Goal: Task Accomplishment & Management: Manage account settings

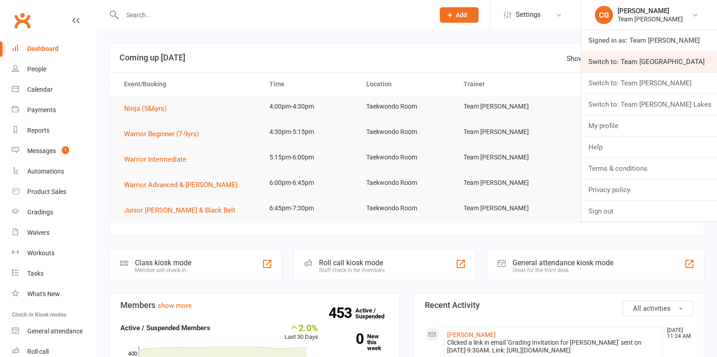
click at [637, 56] on link "Switch to: Team Carlo Airport West" at bounding box center [649, 61] width 136 height 21
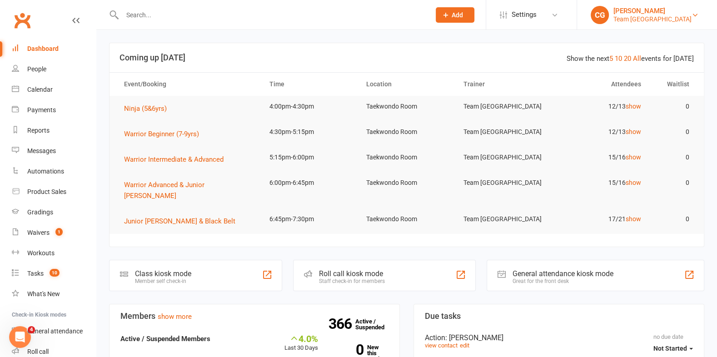
click at [655, 15] on div "Team [GEOGRAPHIC_DATA]" at bounding box center [652, 19] width 78 height 8
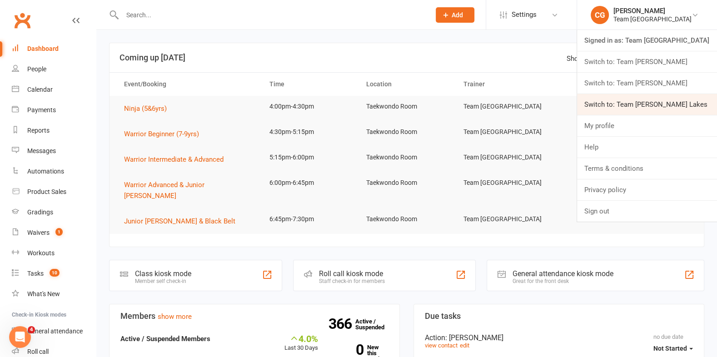
click at [657, 103] on link "Switch to: Team [PERSON_NAME] Lakes" at bounding box center [647, 104] width 140 height 21
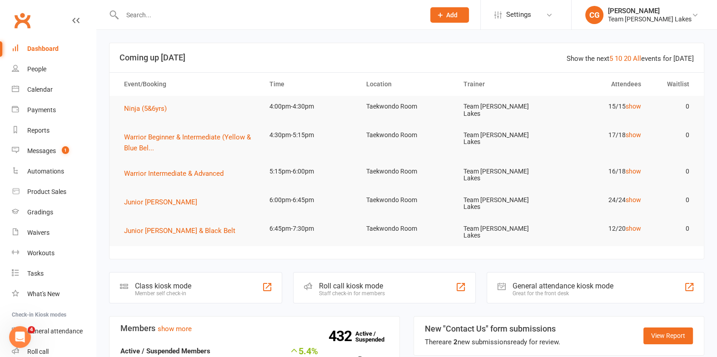
click at [137, 12] on input "text" at bounding box center [269, 15] width 299 height 13
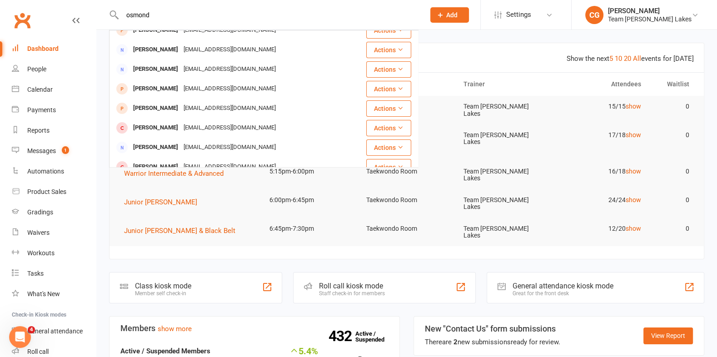
scroll to position [20, 0]
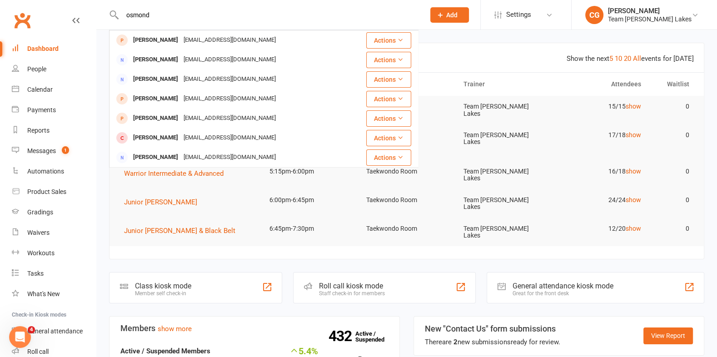
drag, startPoint x: 154, startPoint y: 21, endPoint x: 107, endPoint y: 10, distance: 48.7
click at [107, 10] on react-component "osmond [PERSON_NAME] [PERSON_NAME][EMAIL_ADDRESS][DOMAIN_NAME] Actions [PERSON_…" at bounding box center [209, 15] width 418 height 30
drag, startPoint x: 171, startPoint y: 12, endPoint x: 95, endPoint y: 12, distance: 76.3
click at [95, 2] on header "osmond [PERSON_NAME] [PERSON_NAME][EMAIL_ADDRESS][DOMAIN_NAME] Actions [PERSON_…" at bounding box center [358, 2] width 717 height 0
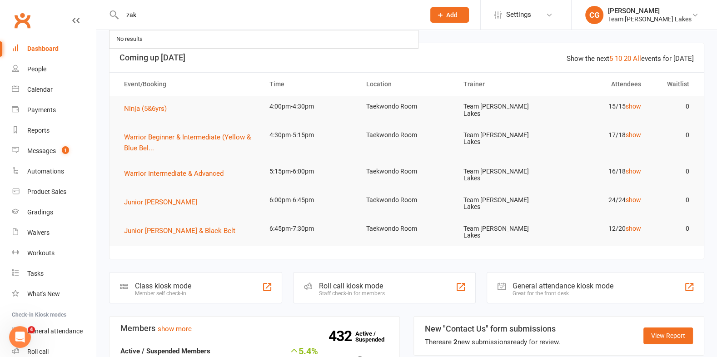
click at [163, 16] on input "zak" at bounding box center [269, 15] width 299 height 13
type input "z"
type input "x"
type input "za"
click at [50, 149] on div "Messages" at bounding box center [41, 150] width 29 height 7
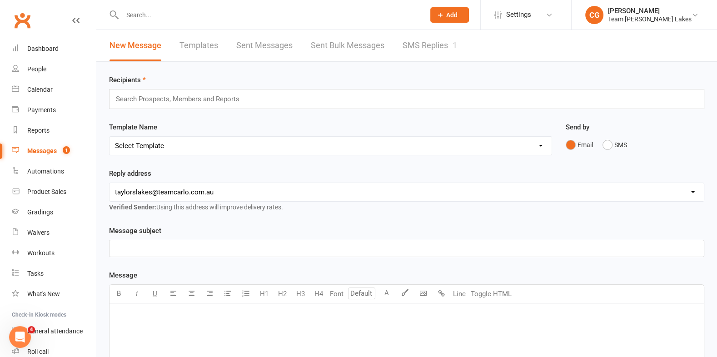
click at [443, 39] on link "SMS Replies 1" at bounding box center [430, 45] width 55 height 31
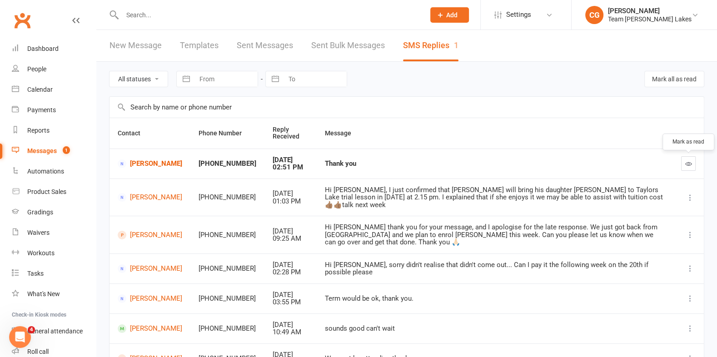
click at [687, 164] on icon "button" at bounding box center [688, 163] width 7 height 7
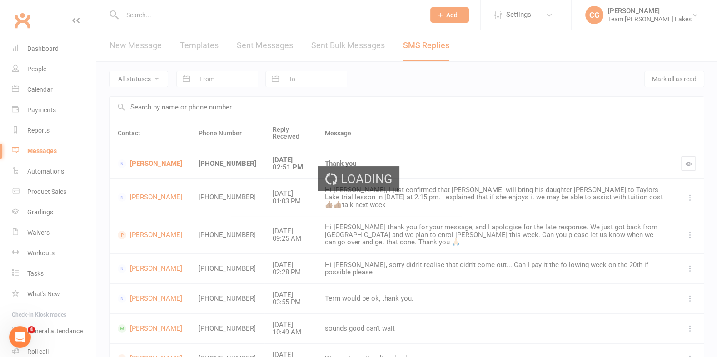
click at [154, 17] on div "Loading" at bounding box center [358, 178] width 717 height 357
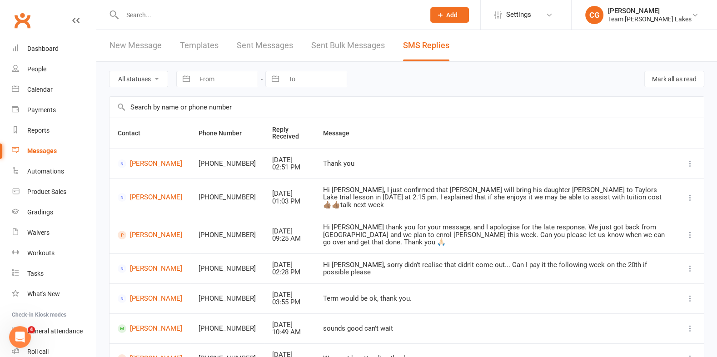
click at [156, 19] on input "text" at bounding box center [269, 15] width 299 height 13
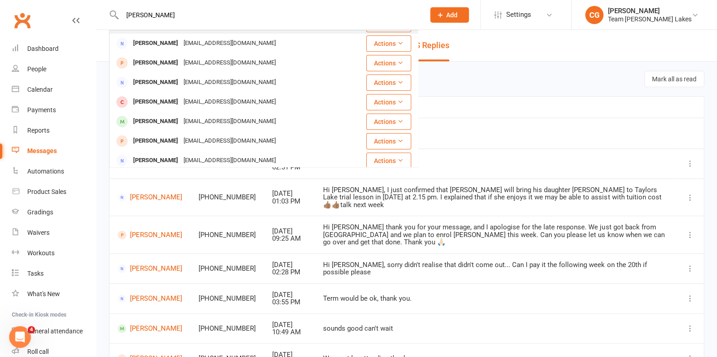
scroll to position [59, 0]
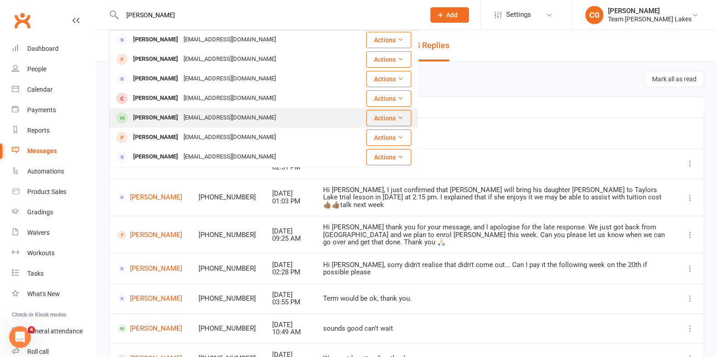
type input "[PERSON_NAME]"
click at [163, 122] on div "[PERSON_NAME]" at bounding box center [155, 117] width 50 height 13
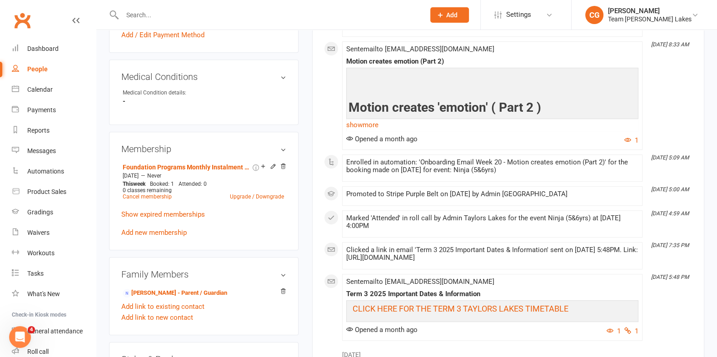
scroll to position [511, 0]
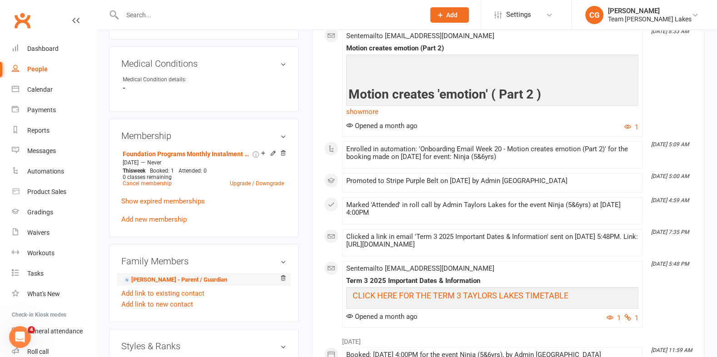
click at [171, 281] on li "[PERSON_NAME] - Parent / Guardian" at bounding box center [203, 279] width 165 height 13
click at [159, 276] on link "[PERSON_NAME] - Parent / Guardian" at bounding box center [175, 280] width 105 height 10
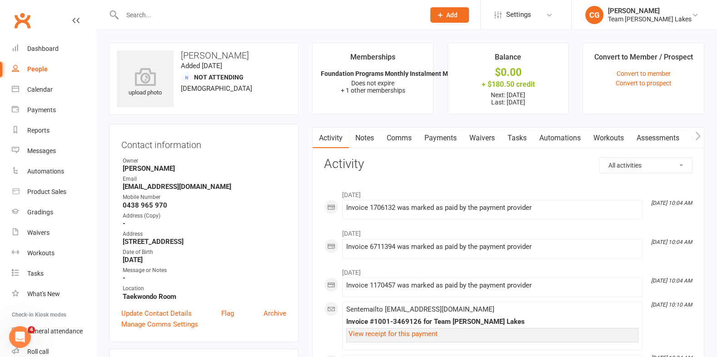
click at [429, 137] on link "Payments" at bounding box center [440, 138] width 45 height 21
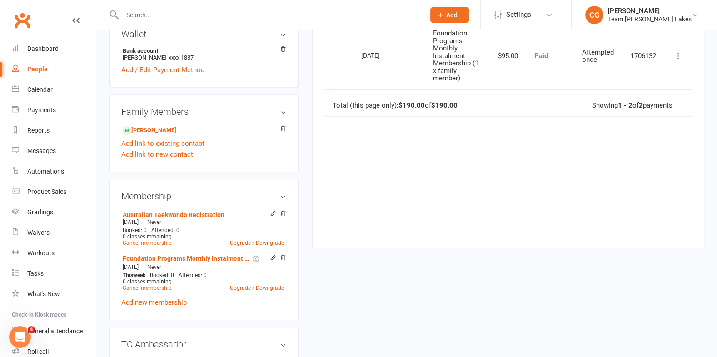
scroll to position [418, 0]
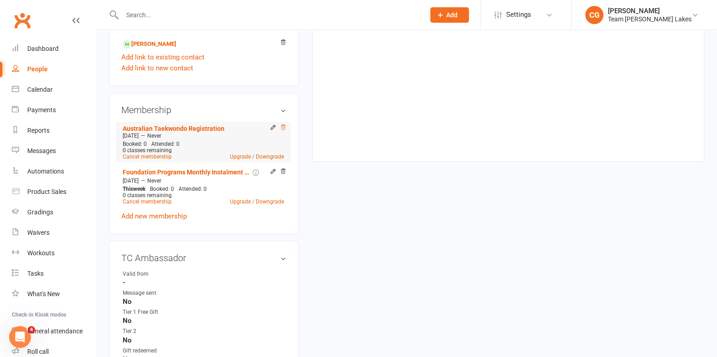
click at [281, 125] on icon at bounding box center [283, 127] width 6 height 6
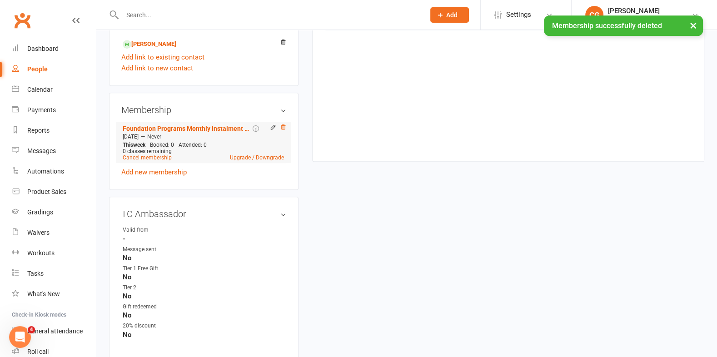
click at [281, 124] on icon at bounding box center [283, 127] width 6 height 6
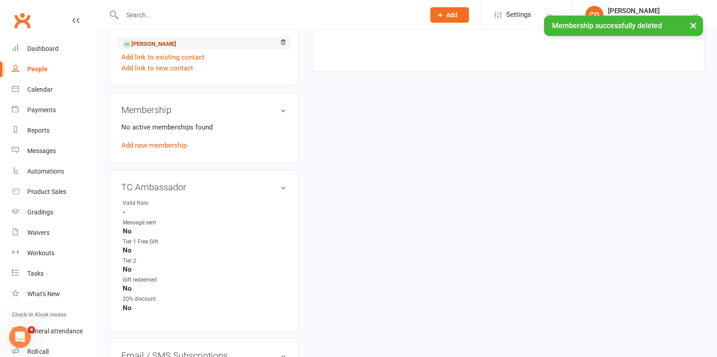
click at [156, 42] on link "[PERSON_NAME]" at bounding box center [150, 45] width 54 height 10
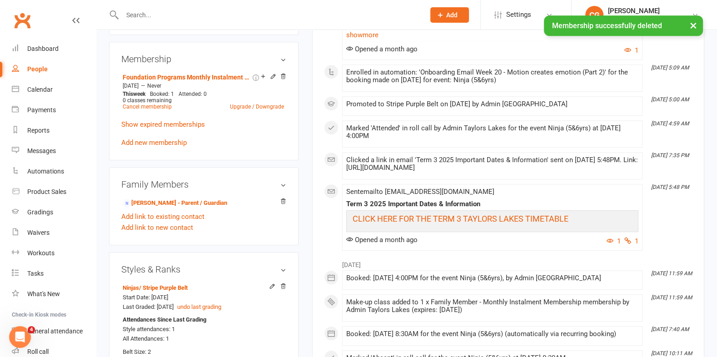
scroll to position [588, 0]
click at [145, 103] on link "Cancel membership" at bounding box center [147, 106] width 49 height 6
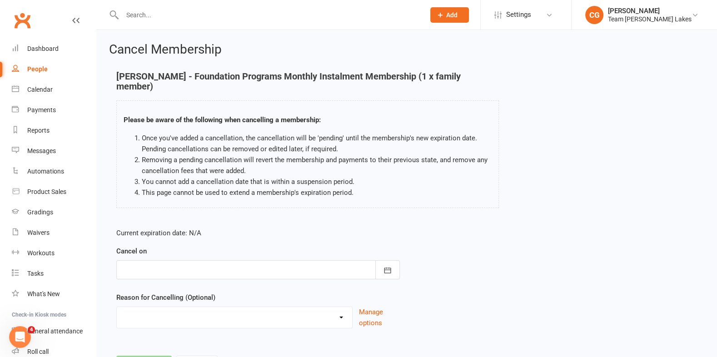
click at [293, 260] on div at bounding box center [258, 269] width 284 height 19
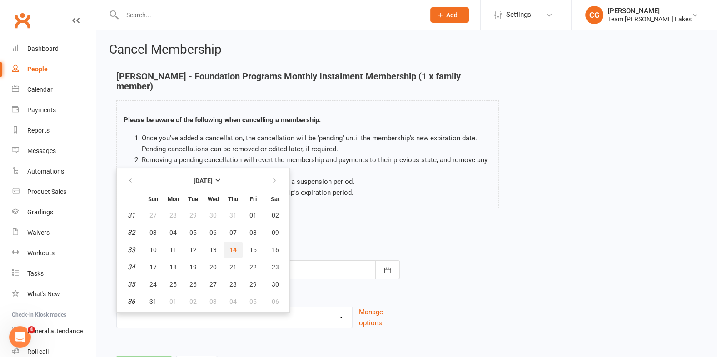
click at [232, 242] on button "14" at bounding box center [233, 250] width 19 height 16
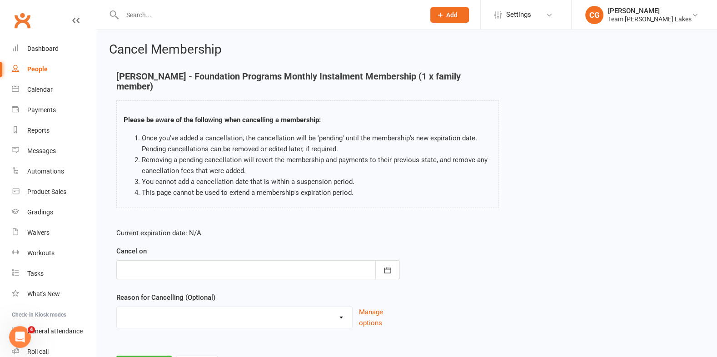
type input "[DATE]"
click at [211, 310] on select "Chosen another sport/activity Dissatisfied with the service provided Family/hea…" at bounding box center [234, 316] width 235 height 18
select select "5"
click at [117, 307] on select "Chosen another sport/activity Dissatisfied with the service provided Family/hea…" at bounding box center [234, 316] width 235 height 18
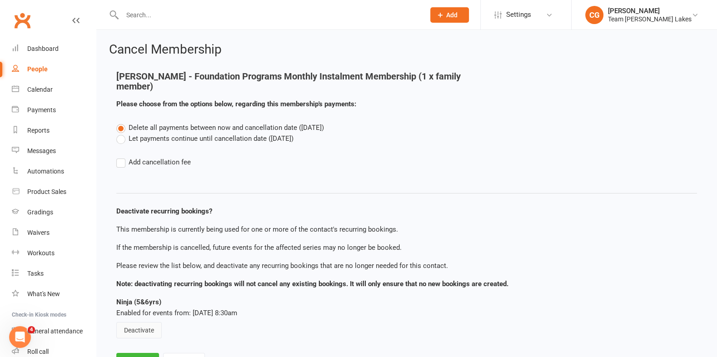
click at [134, 322] on button "Deactivate" at bounding box center [138, 330] width 45 height 16
click at [134, 354] on button "Save" at bounding box center [137, 362] width 43 height 19
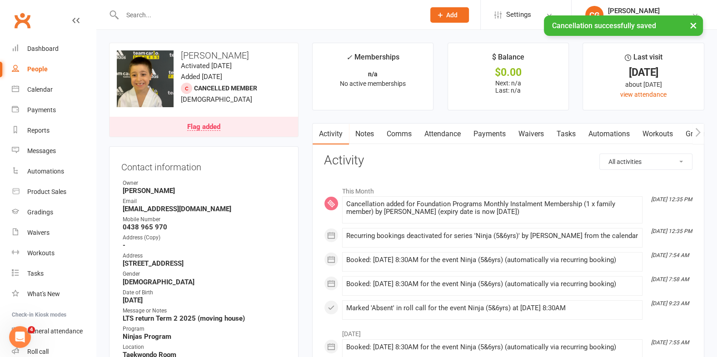
click at [450, 133] on link "Attendance" at bounding box center [442, 134] width 49 height 21
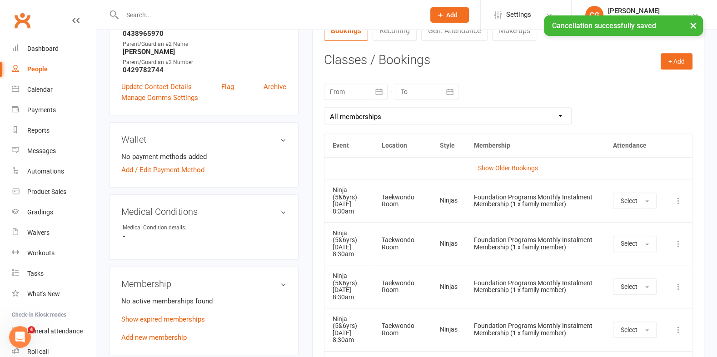
scroll to position [388, 0]
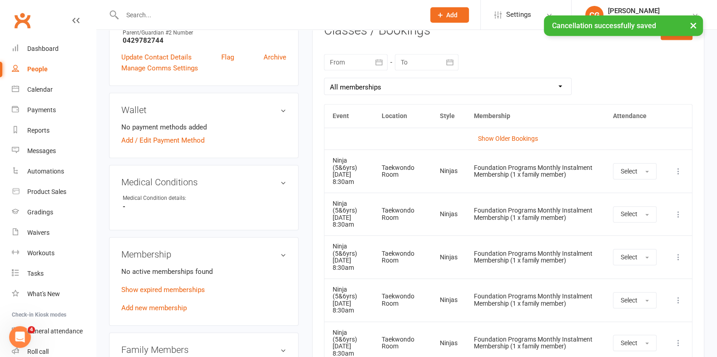
click at [676, 167] on icon at bounding box center [678, 171] width 9 height 9
click at [630, 227] on link "Remove booking" at bounding box center [638, 225] width 90 height 18
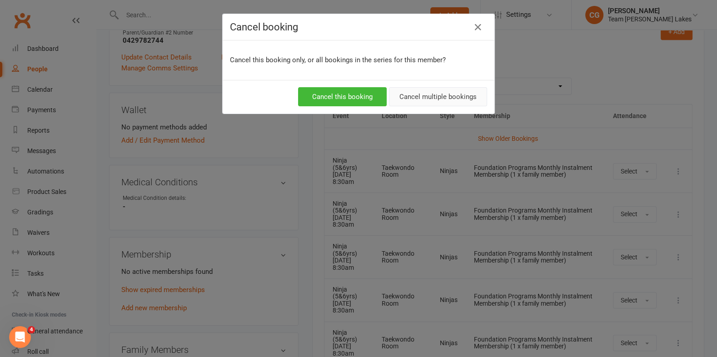
click at [461, 98] on button "Cancel multiple bookings" at bounding box center [438, 96] width 98 height 19
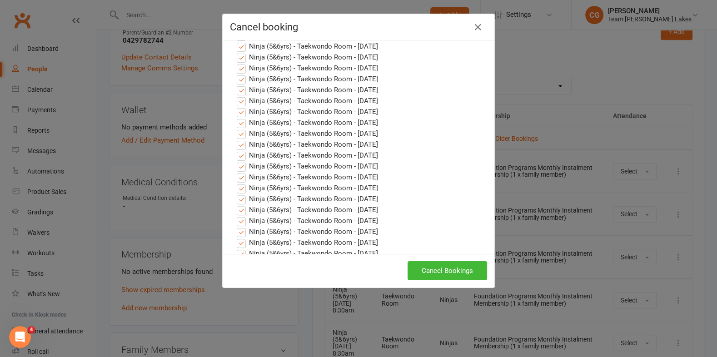
scroll to position [384, 0]
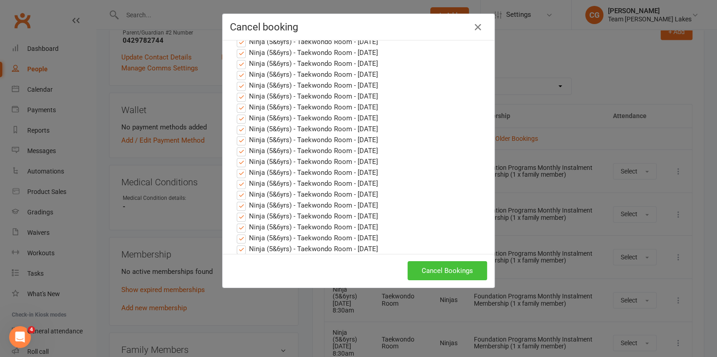
click at [460, 262] on button "Cancel Bookings" at bounding box center [448, 270] width 80 height 19
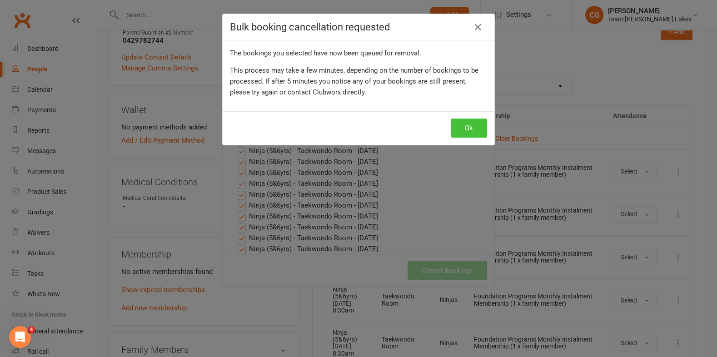
click at [465, 124] on button "Ok" at bounding box center [469, 128] width 36 height 19
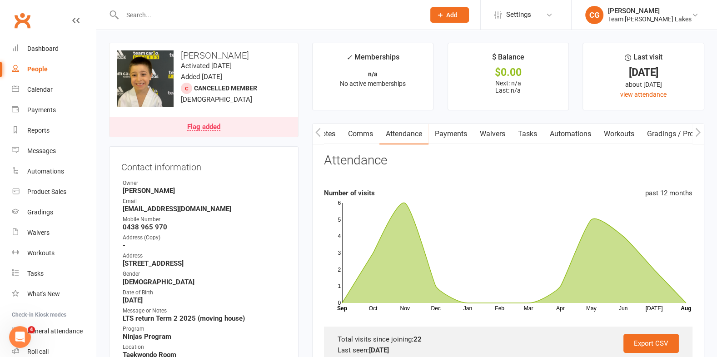
scroll to position [0, 179]
click at [670, 132] on link "Credit balance" at bounding box center [674, 134] width 59 height 21
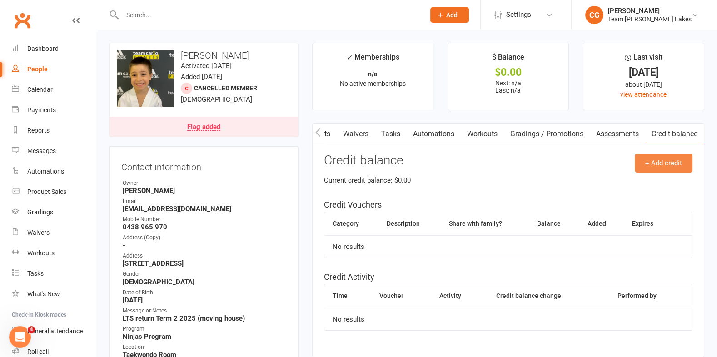
click at [648, 163] on button "+ Add credit" at bounding box center [664, 163] width 58 height 19
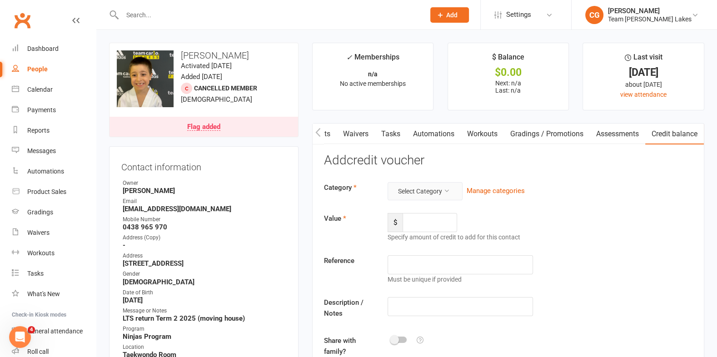
click at [418, 193] on button "Select Category" at bounding box center [425, 191] width 75 height 18
click at [416, 209] on link "General" at bounding box center [417, 212] width 90 height 18
click at [409, 228] on input "number" at bounding box center [430, 222] width 55 height 19
type input "95.00"
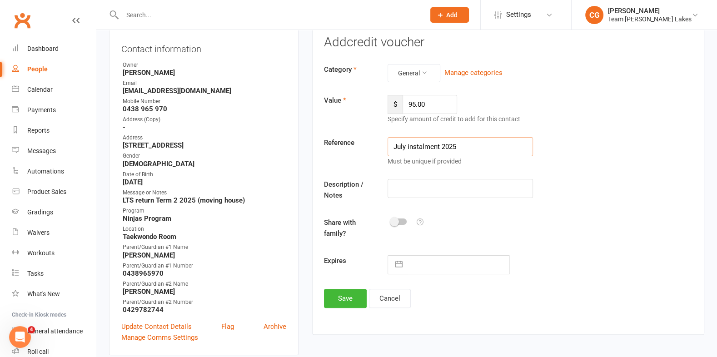
scroll to position [299, 0]
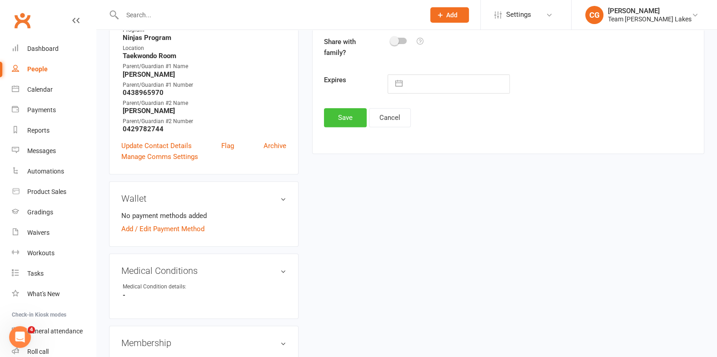
type input "July instalment 2025"
click at [342, 117] on button "Save" at bounding box center [345, 117] width 43 height 19
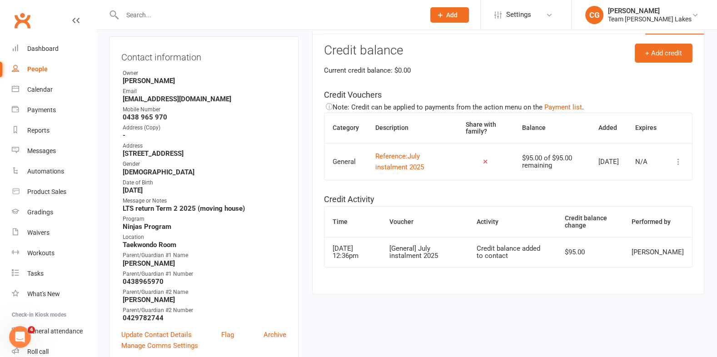
scroll to position [130, 0]
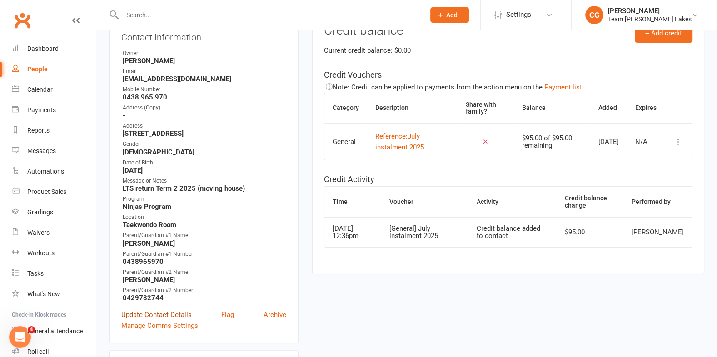
click at [140, 313] on link "Update Contact Details" at bounding box center [156, 314] width 70 height 11
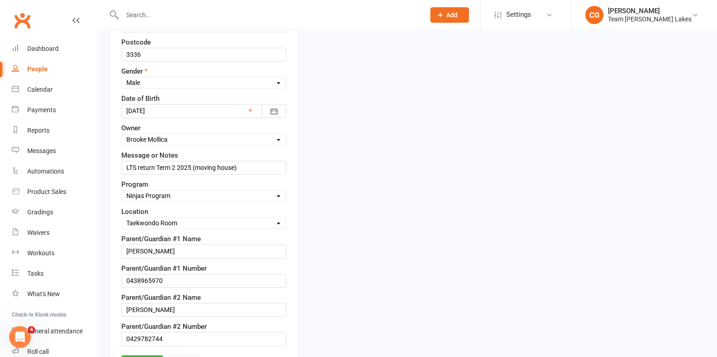
scroll to position [395, 0]
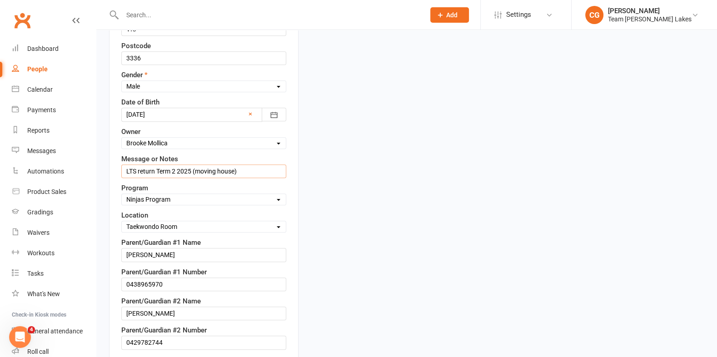
click at [174, 164] on input "LTS return Term 2 2025 (moving house)" at bounding box center [203, 171] width 165 height 14
drag, startPoint x: 245, startPoint y: 162, endPoint x: 197, endPoint y: 162, distance: 48.2
click at [197, 164] on input "LTS return Term 4 2025 (moving house)" at bounding box center [203, 171] width 165 height 14
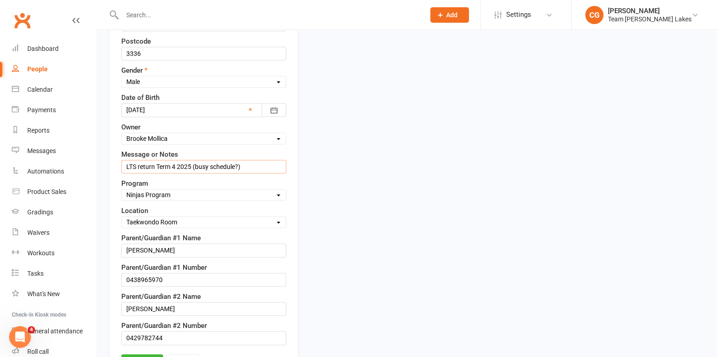
scroll to position [495, 0]
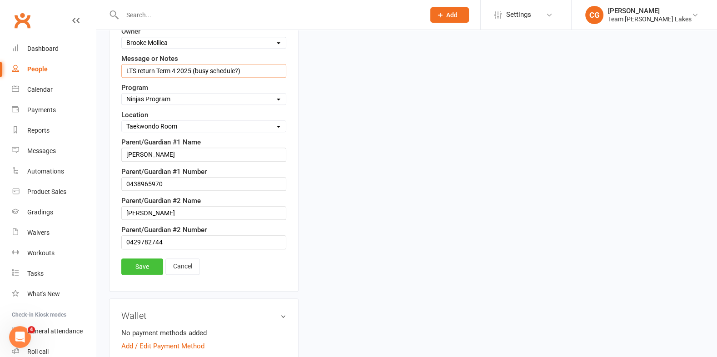
type input "LTS return Term 4 2025 (busy schedule?)"
click at [137, 261] on link "Save" at bounding box center [142, 267] width 42 height 16
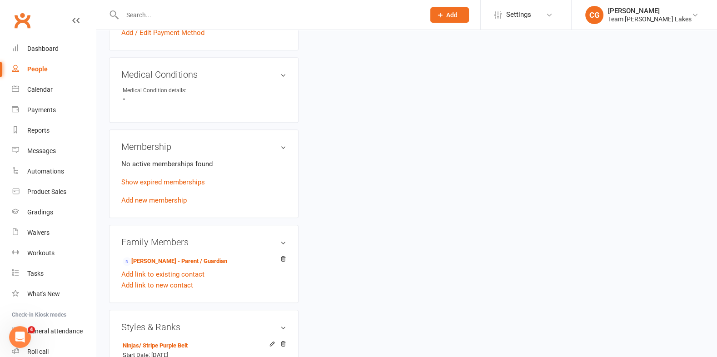
click at [162, 12] on input "text" at bounding box center [269, 15] width 299 height 13
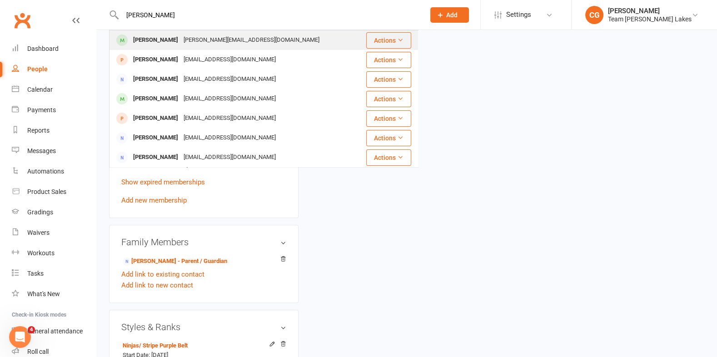
type input "[PERSON_NAME]"
click at [181, 41] on div "[PERSON_NAME][EMAIL_ADDRESS][DOMAIN_NAME]" at bounding box center [251, 40] width 141 height 13
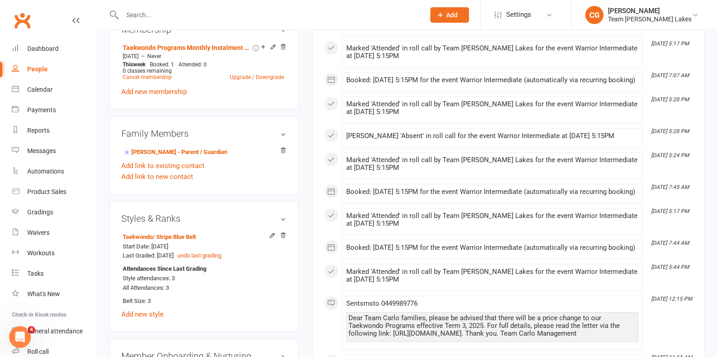
scroll to position [573, 0]
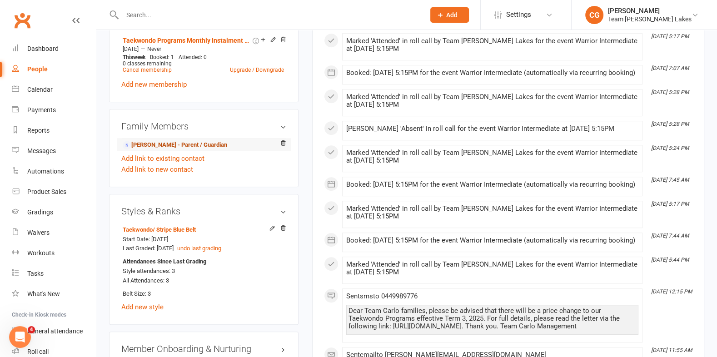
click at [190, 145] on link "[PERSON_NAME] - Parent / Guardian" at bounding box center [175, 145] width 105 height 10
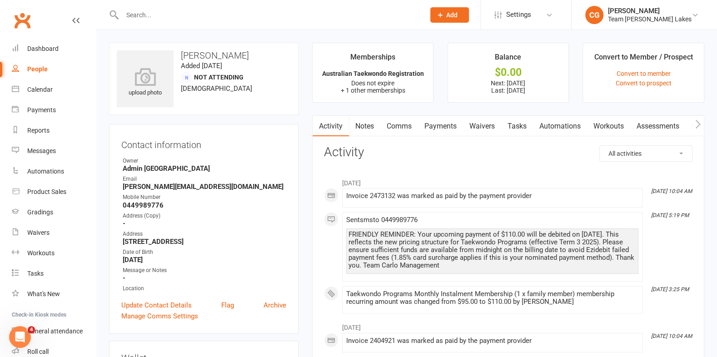
click at [445, 128] on link "Payments" at bounding box center [440, 126] width 45 height 21
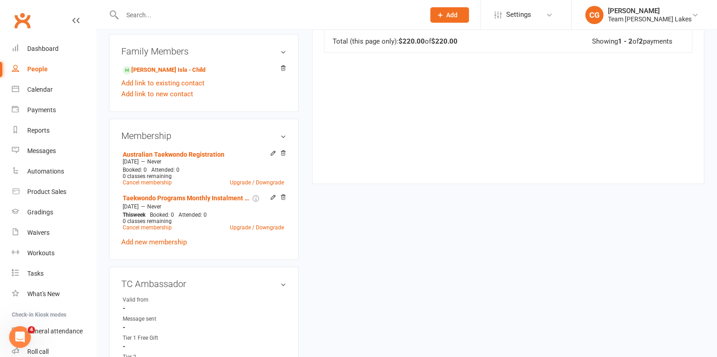
scroll to position [385, 0]
click at [283, 149] on icon at bounding box center [283, 152] width 6 height 6
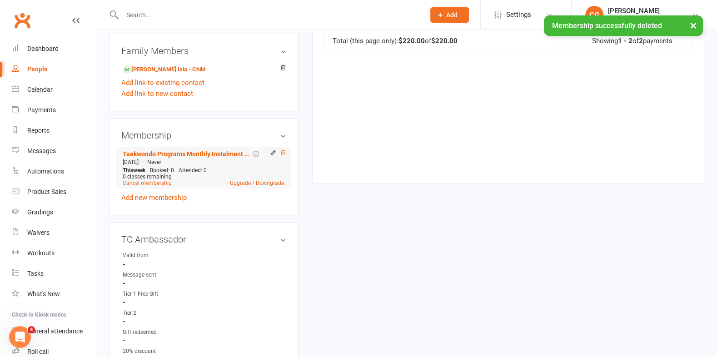
click at [281, 149] on icon at bounding box center [283, 152] width 6 height 6
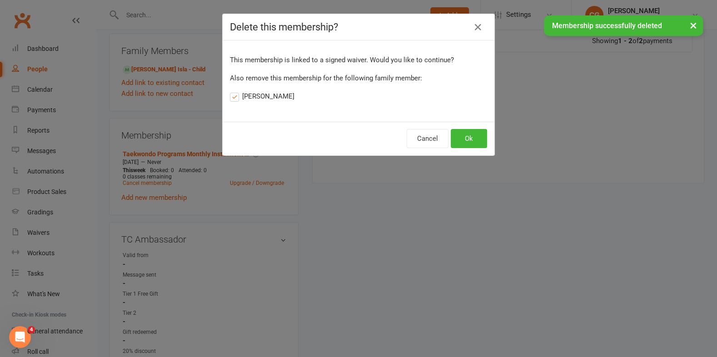
click at [238, 96] on label "[PERSON_NAME]" at bounding box center [262, 96] width 65 height 11
click at [236, 91] on input "[PERSON_NAME]" at bounding box center [233, 91] width 6 height 0
click at [468, 142] on button "Ok" at bounding box center [469, 138] width 36 height 19
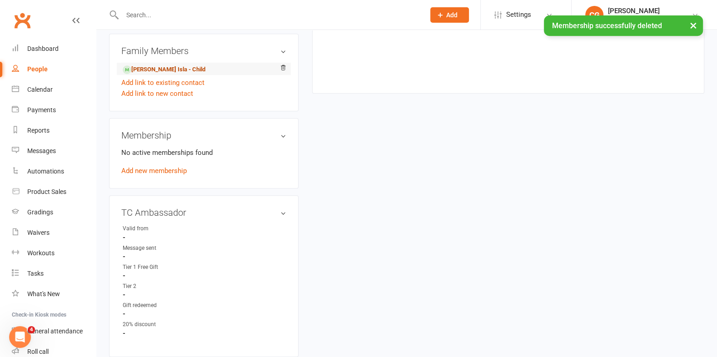
click at [158, 68] on link "[PERSON_NAME] Isla - Child" at bounding box center [164, 70] width 83 height 10
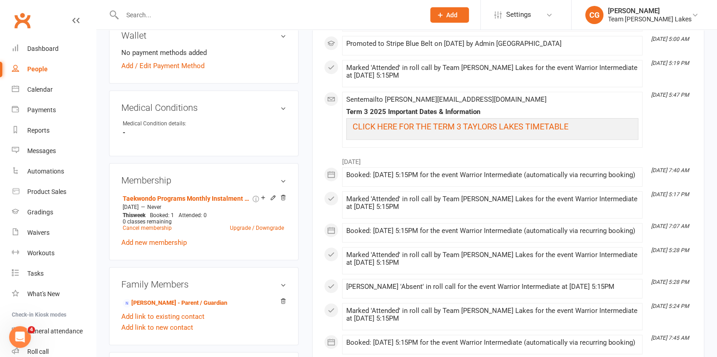
scroll to position [417, 0]
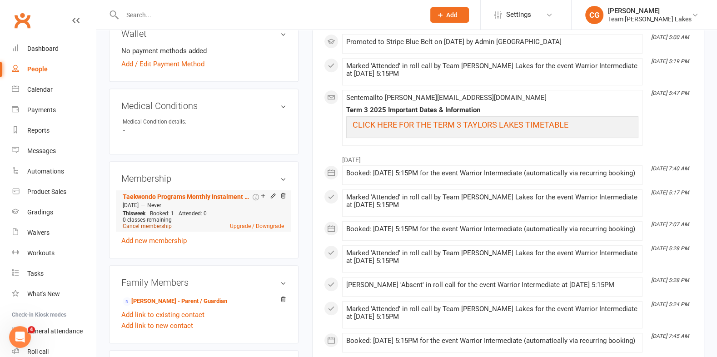
click at [137, 223] on link "Cancel membership" at bounding box center [147, 226] width 49 height 6
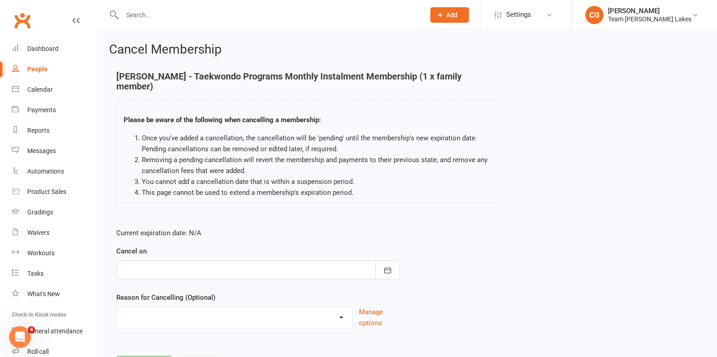
click at [144, 260] on div at bounding box center [258, 269] width 284 height 19
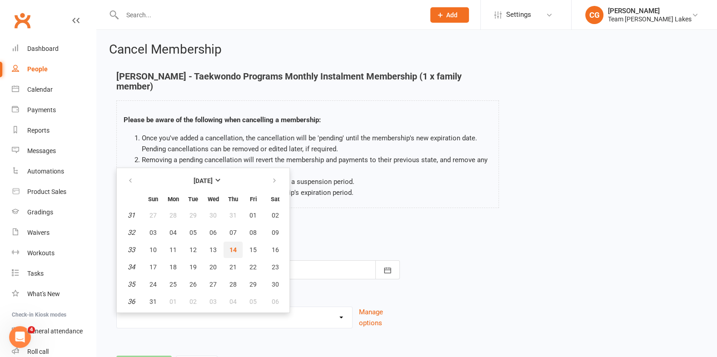
click at [229, 246] on span "14" at bounding box center [232, 249] width 7 height 7
type input "[DATE]"
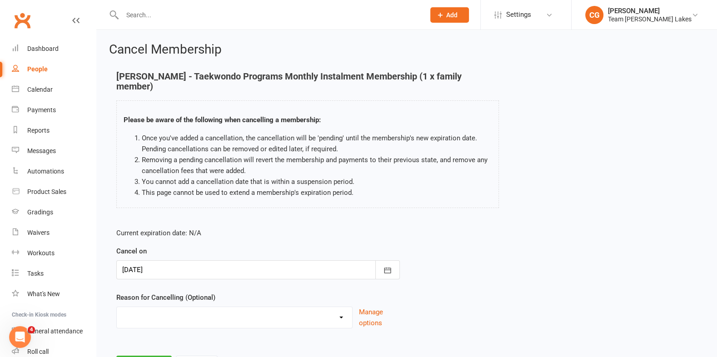
click at [169, 310] on select "Chosen another sport/activity Dissatisfied with the service provided Family/hea…" at bounding box center [234, 316] width 235 height 18
select select "2"
click at [117, 307] on select "Chosen another sport/activity Dissatisfied with the service provided Family/hea…" at bounding box center [234, 316] width 235 height 18
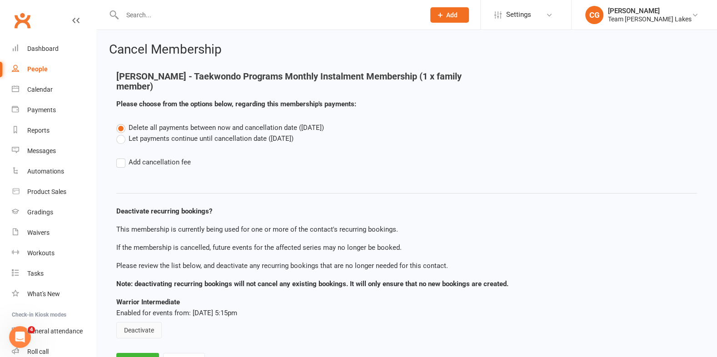
click at [139, 322] on button "Deactivate" at bounding box center [138, 330] width 45 height 16
click at [140, 353] on button "Save" at bounding box center [137, 362] width 43 height 19
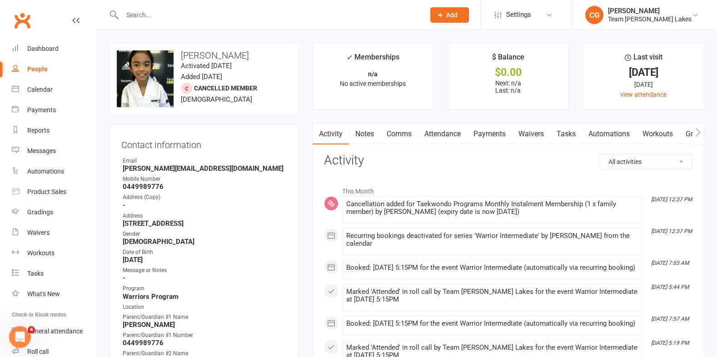
click at [434, 139] on link "Attendance" at bounding box center [442, 134] width 49 height 21
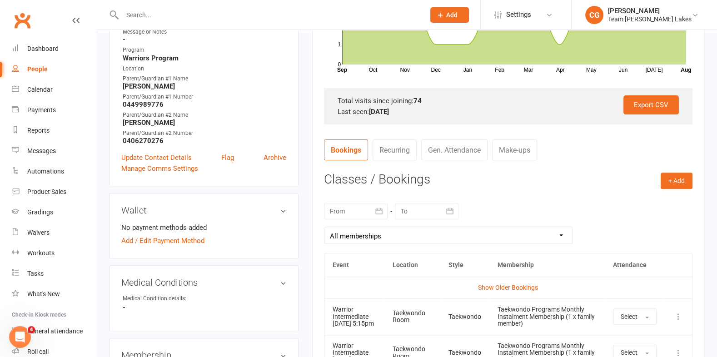
scroll to position [400, 0]
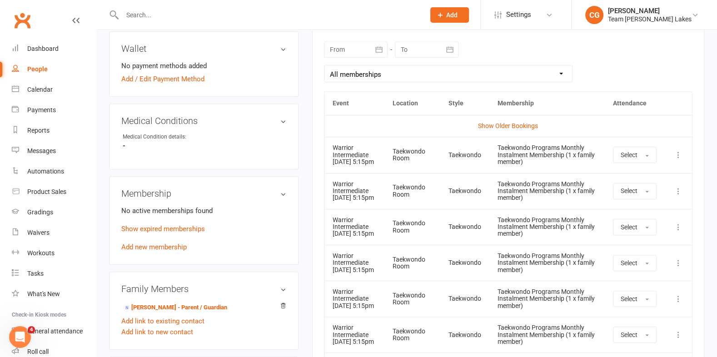
click at [677, 159] on icon at bounding box center [678, 154] width 9 height 9
click at [653, 205] on link "Remove booking" at bounding box center [638, 209] width 90 height 18
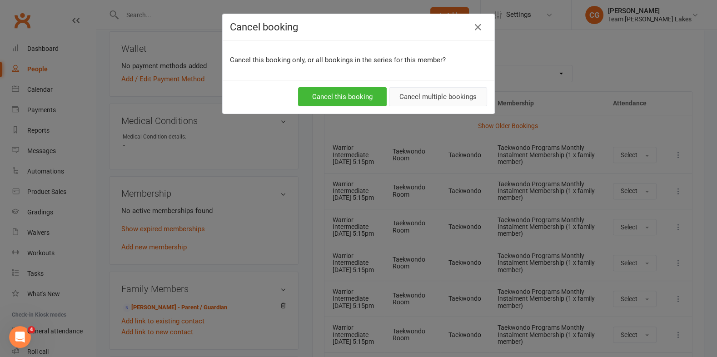
click at [430, 98] on button "Cancel multiple bookings" at bounding box center [438, 96] width 98 height 19
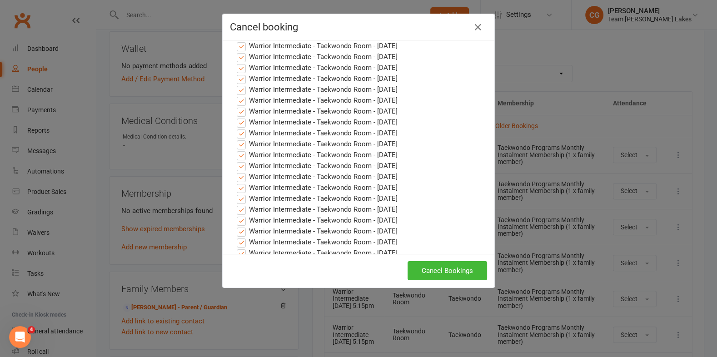
scroll to position [384, 0]
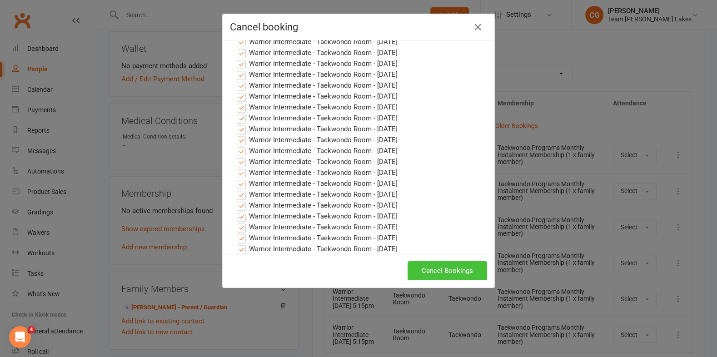
click at [459, 272] on button "Cancel Bookings" at bounding box center [448, 270] width 80 height 19
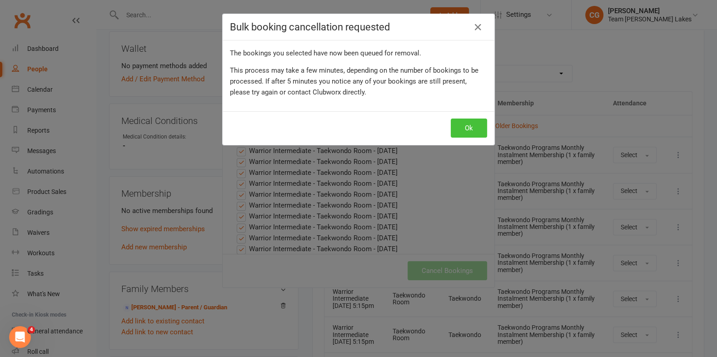
click at [465, 125] on button "Ok" at bounding box center [469, 128] width 36 height 19
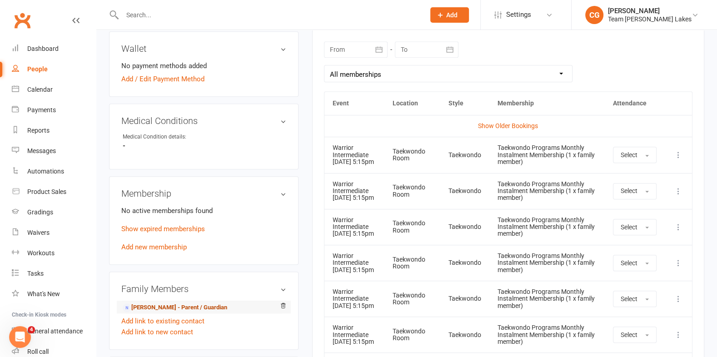
click at [175, 303] on link "[PERSON_NAME] - Parent / Guardian" at bounding box center [175, 308] width 105 height 10
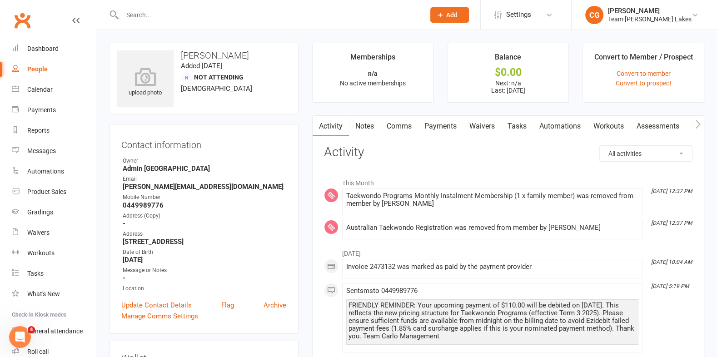
click at [397, 123] on link "Comms" at bounding box center [399, 126] width 38 height 21
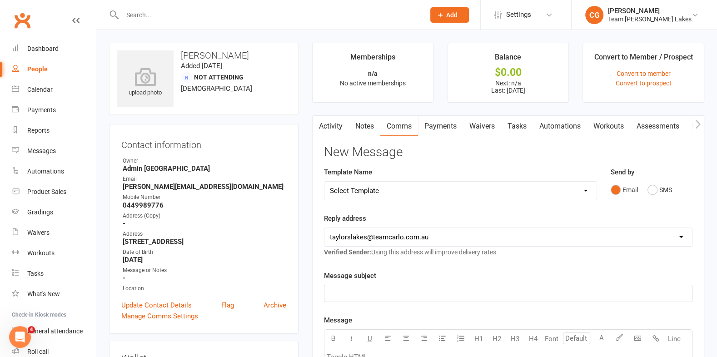
click at [348, 192] on select "Select Template [SMS] Delivery - Class change advice [SMS] Direct Debit - AT Pa…" at bounding box center [460, 191] width 272 height 18
select select "17"
click at [324, 182] on select "Select Template [SMS] Delivery - Class change advice [SMS] Direct Debit - AT Pa…" at bounding box center [460, 191] width 272 height 18
click at [368, 235] on select "[EMAIL_ADDRESS][DOMAIN_NAME] [EMAIL_ADDRESS][DOMAIN_NAME] [EMAIL_ADDRESS][DOMAI…" at bounding box center [508, 237] width 368 height 18
select select "4"
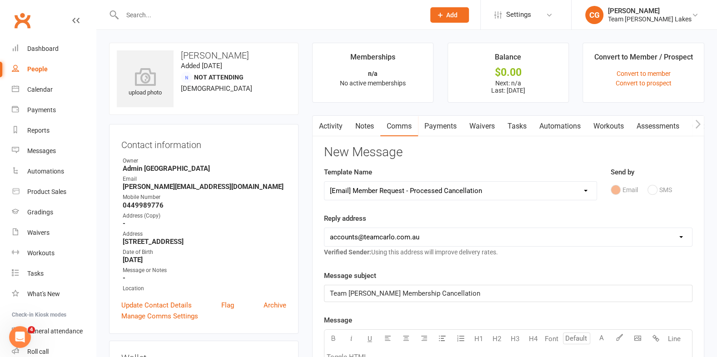
click at [324, 228] on select "[EMAIL_ADDRESS][DOMAIN_NAME] [EMAIL_ADDRESS][DOMAIN_NAME] [EMAIL_ADDRESS][DOMAI…" at bounding box center [508, 237] width 368 height 18
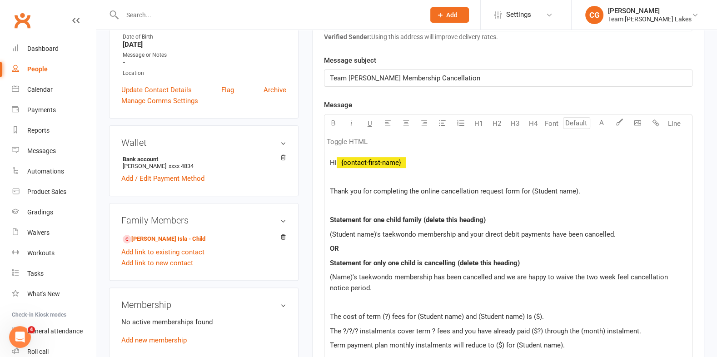
scroll to position [229, 0]
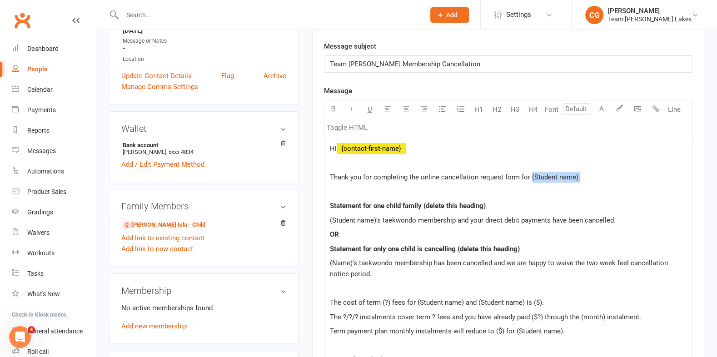
drag, startPoint x: 598, startPoint y: 176, endPoint x: 529, endPoint y: 173, distance: 69.1
click at [529, 173] on p "Thank you for completing the online cancellation request form for (Student name…" at bounding box center [508, 177] width 357 height 11
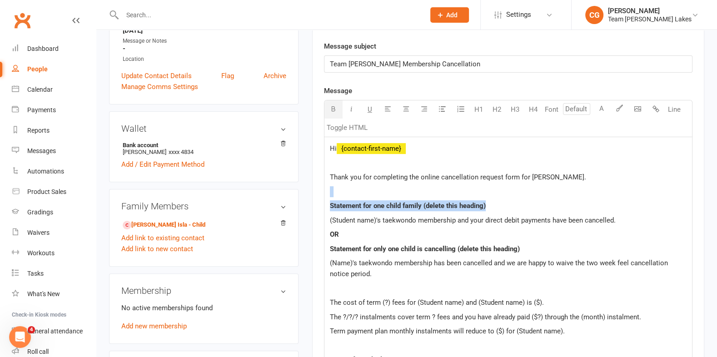
drag, startPoint x: 518, startPoint y: 199, endPoint x: 341, endPoint y: 181, distance: 177.6
click at [341, 181] on div "Hi ﻿ {contact-first-name} Thank you for completing the online cancellation requ…" at bounding box center [508, 363] width 368 height 452
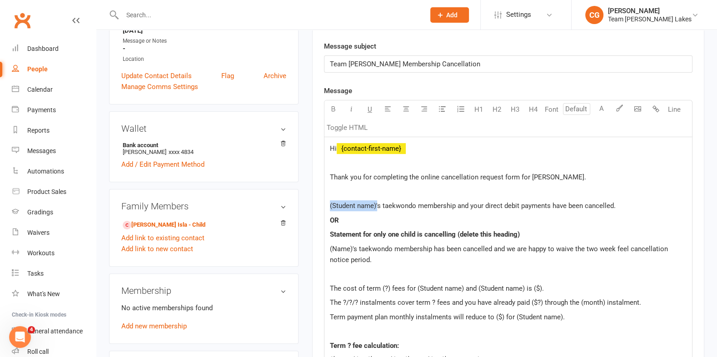
drag, startPoint x: 377, startPoint y: 204, endPoint x: 323, endPoint y: 204, distance: 53.6
click at [323, 204] on div "Activity Notes Comms Payments Waivers Tasks Automations Workouts Assessments Cr…" at bounding box center [508, 314] width 392 height 856
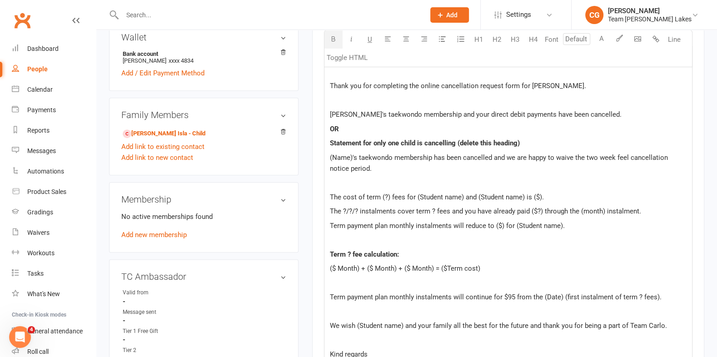
scroll to position [379, 0]
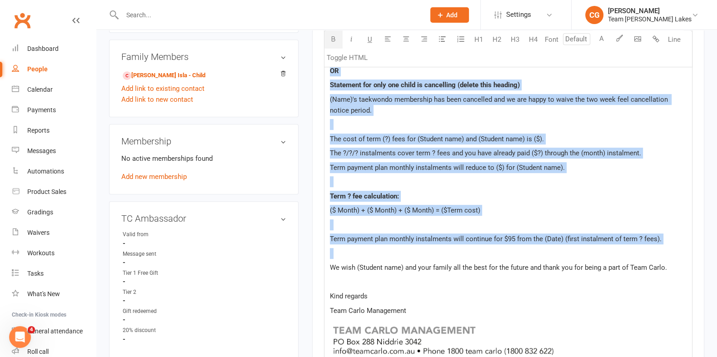
drag, startPoint x: 329, startPoint y: 219, endPoint x: 382, endPoint y: 258, distance: 65.7
click at [382, 258] on div "Hi ﻿ {contact-first-name} Thank you for completing the online cancellation requ…" at bounding box center [508, 206] width 368 height 437
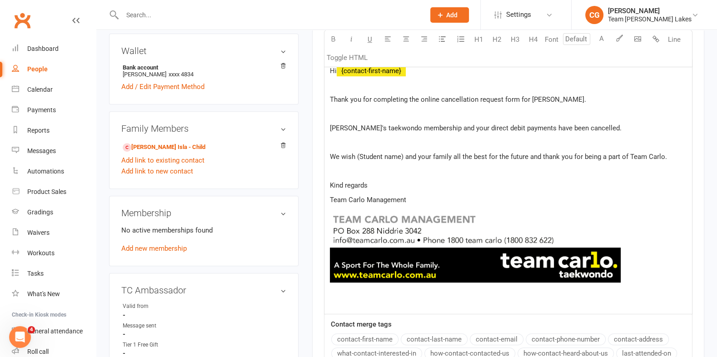
scroll to position [300, 0]
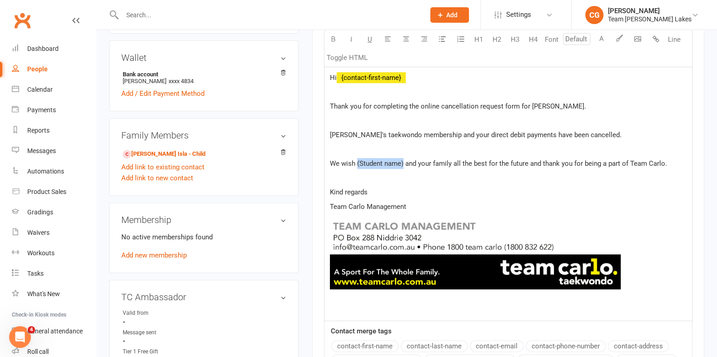
drag, startPoint x: 403, startPoint y: 162, endPoint x: 356, endPoint y: 157, distance: 48.0
click at [356, 159] on span "We wish (Student name) and your family all the best for the future and thank yo…" at bounding box center [498, 163] width 337 height 8
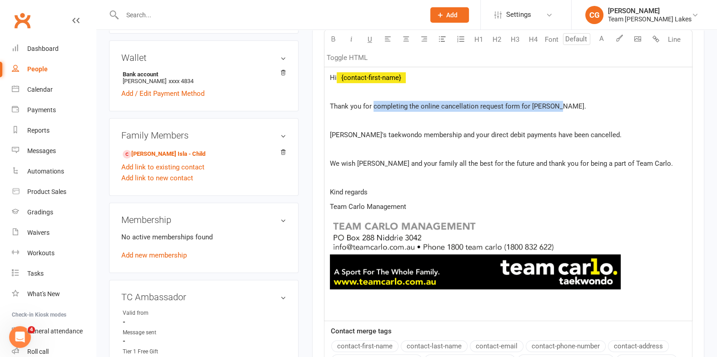
drag, startPoint x: 556, startPoint y: 105, endPoint x: 374, endPoint y: 104, distance: 182.2
click at [374, 104] on p "Thank you for completing the online cancellation request form for [PERSON_NAME]." at bounding box center [508, 106] width 357 height 11
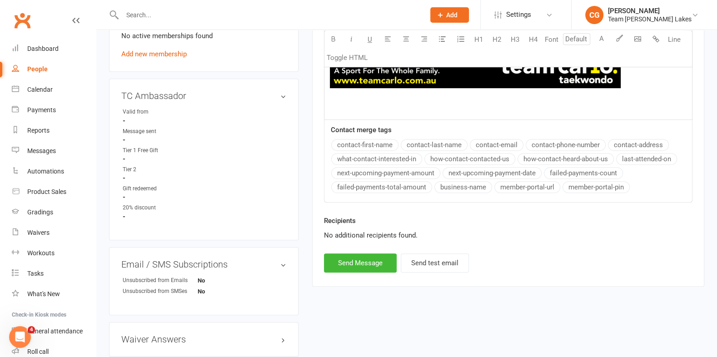
scroll to position [508, 0]
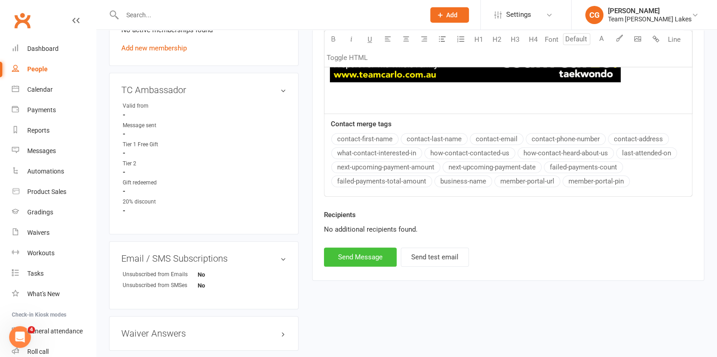
click at [341, 254] on button "Send Message" at bounding box center [360, 257] width 73 height 19
select select
select select "1"
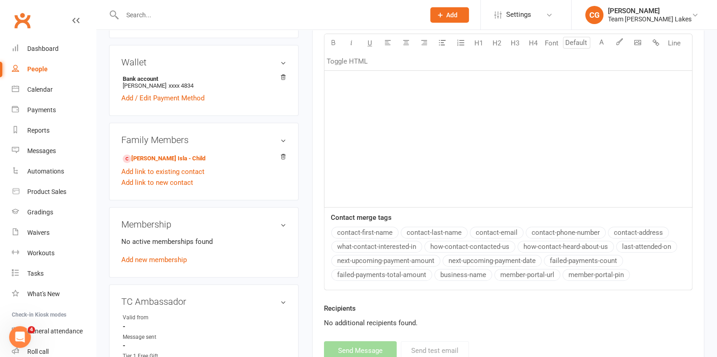
scroll to position [332, 0]
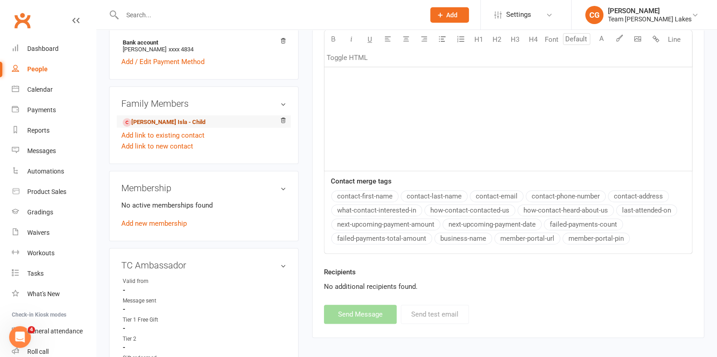
click at [169, 119] on link "[PERSON_NAME] Isla - Child" at bounding box center [164, 123] width 83 height 10
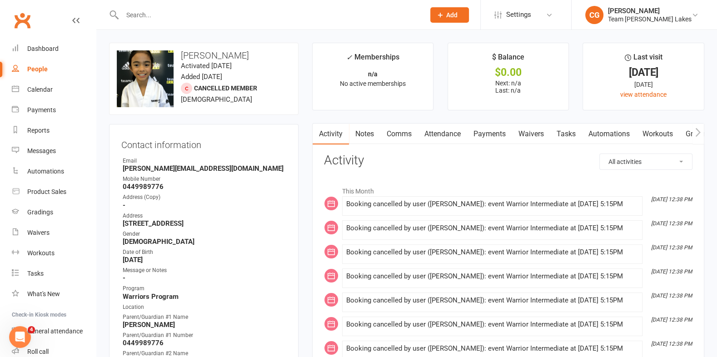
click at [445, 134] on link "Attendance" at bounding box center [442, 134] width 49 height 21
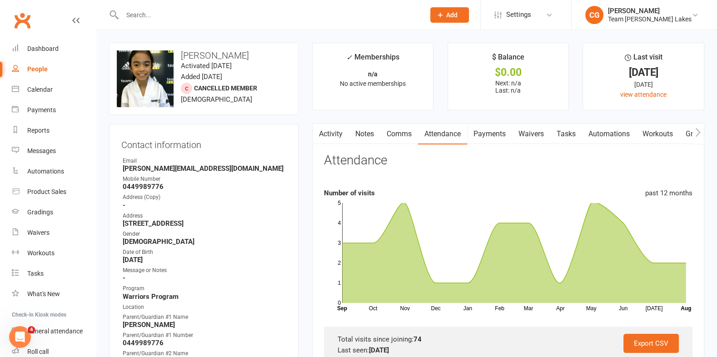
click at [139, 11] on input "text" at bounding box center [269, 15] width 299 height 13
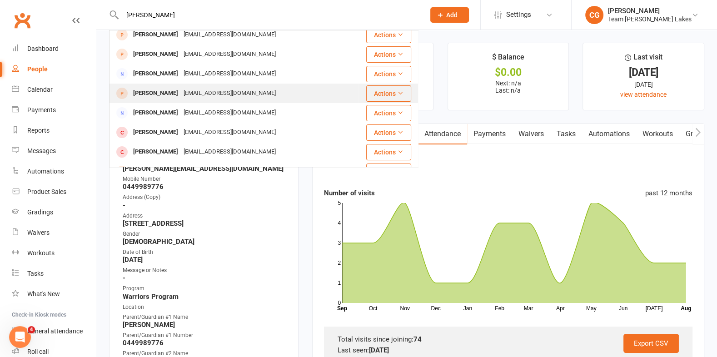
scroll to position [78, 0]
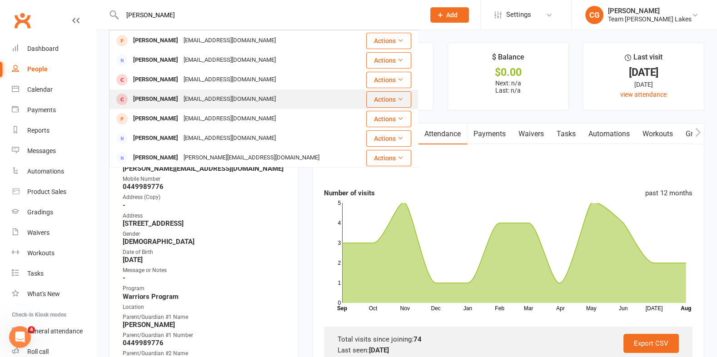
type input "[PERSON_NAME]"
click at [164, 97] on div "[PERSON_NAME]" at bounding box center [155, 99] width 50 height 13
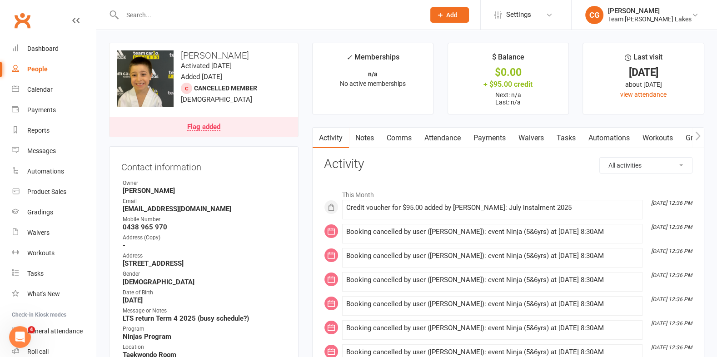
click at [448, 138] on link "Attendance" at bounding box center [442, 138] width 49 height 21
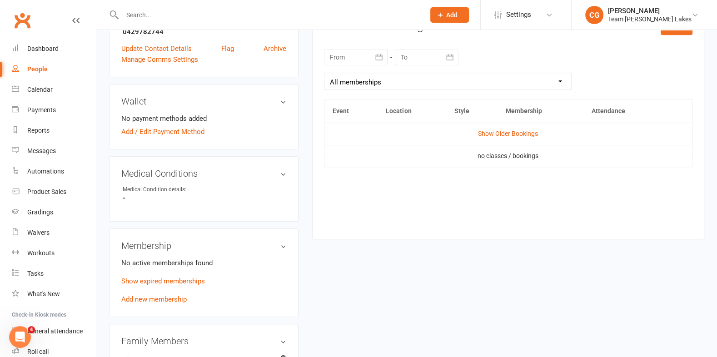
scroll to position [488, 0]
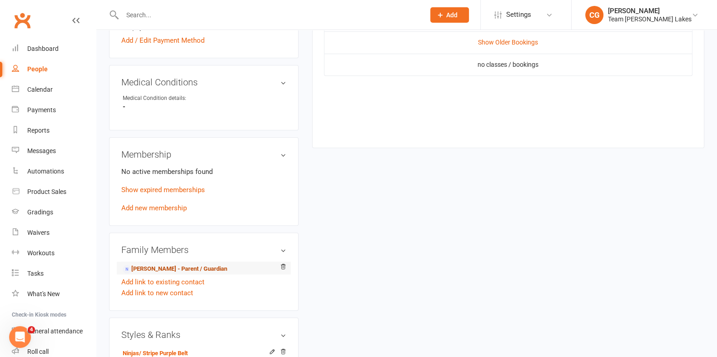
click at [168, 264] on link "[PERSON_NAME] - Parent / Guardian" at bounding box center [175, 269] width 105 height 10
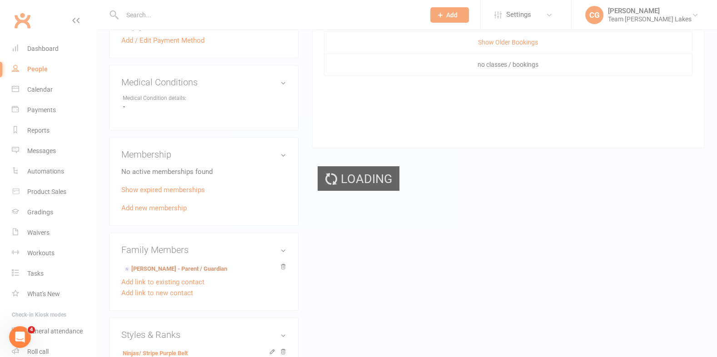
scroll to position [0, 0]
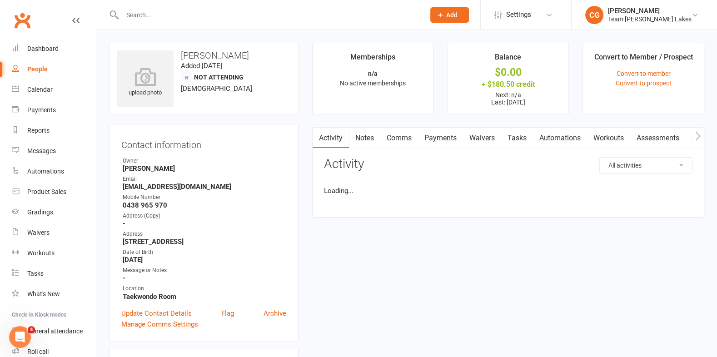
click at [395, 138] on link "Comms" at bounding box center [399, 138] width 38 height 21
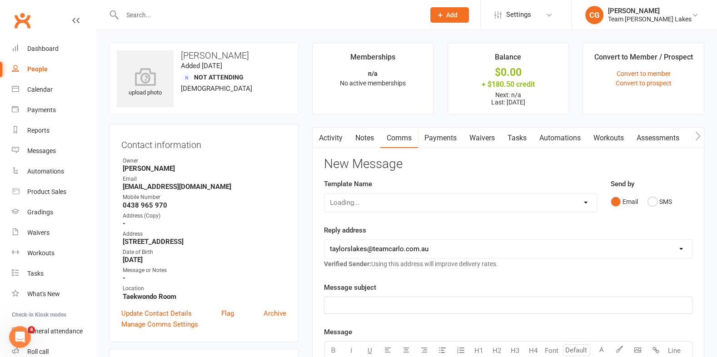
click at [362, 200] on select "Loading..." at bounding box center [460, 203] width 272 height 18
select select "19"
click at [324, 194] on select "Select Template [SMS] Delivery - Class change advice [SMS] Direct Debit - AT Pa…" at bounding box center [460, 203] width 272 height 18
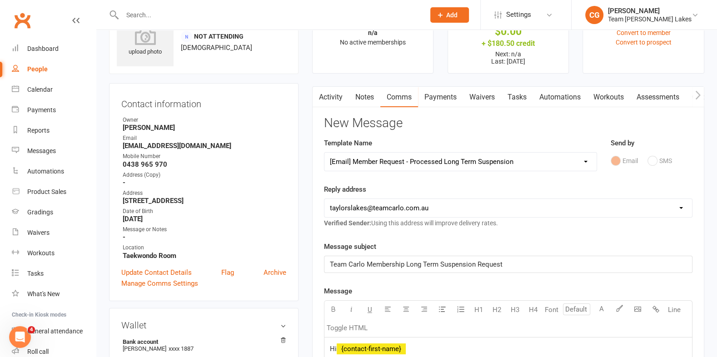
scroll to position [47, 0]
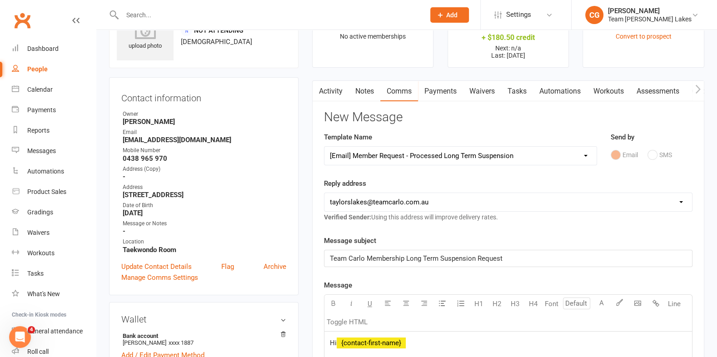
click at [360, 199] on select "[EMAIL_ADDRESS][DOMAIN_NAME] [EMAIL_ADDRESS][DOMAIN_NAME] [EMAIL_ADDRESS][DOMAI…" at bounding box center [508, 202] width 368 height 18
select select "4"
click at [324, 193] on select "[EMAIL_ADDRESS][DOMAIN_NAME] [EMAIL_ADDRESS][DOMAIN_NAME] [EMAIL_ADDRESS][DOMAI…" at bounding box center [508, 202] width 368 height 18
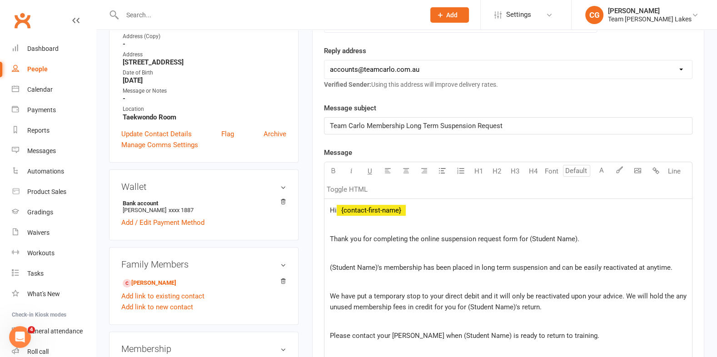
scroll to position [212, 0]
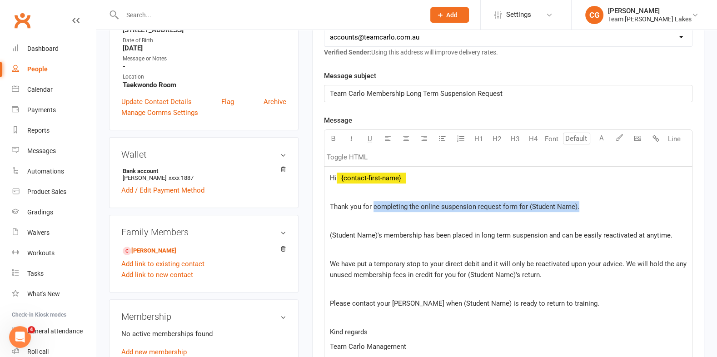
drag, startPoint x: 594, startPoint y: 202, endPoint x: 374, endPoint y: 207, distance: 220.9
click at [374, 207] on p "Thank you for completing the online suspension request form for (Student Name)." at bounding box center [508, 206] width 357 height 11
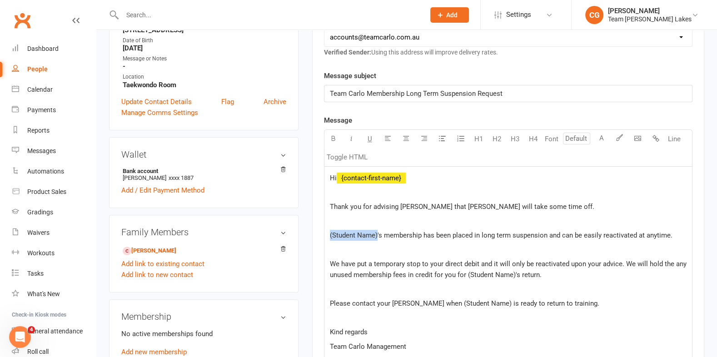
drag, startPoint x: 377, startPoint y: 234, endPoint x: 324, endPoint y: 234, distance: 52.7
click at [324, 234] on div "Hi ﻿ {contact-first-name} Thank you for advising [PERSON_NAME] that [PERSON_NAM…" at bounding box center [508, 321] width 368 height 309
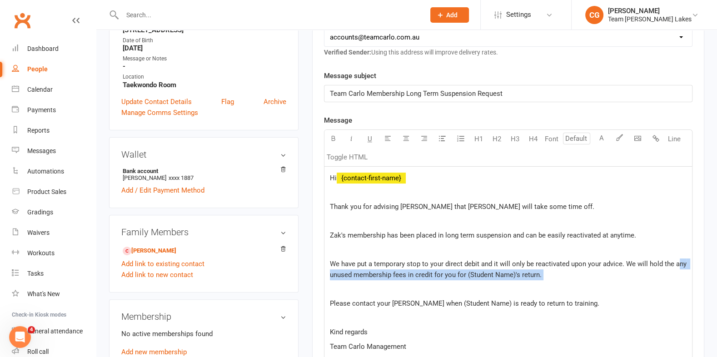
drag, startPoint x: 674, startPoint y: 262, endPoint x: 394, endPoint y: 279, distance: 280.4
click at [394, 279] on div "Hi ﻿ {contact-first-name} Thank you for advising [PERSON_NAME] that [PERSON_NAM…" at bounding box center [508, 321] width 368 height 309
click at [439, 276] on span "We have put a temporary stop to your direct debit and it will only be reactivat…" at bounding box center [509, 269] width 359 height 19
drag, startPoint x: 514, startPoint y: 273, endPoint x: 468, endPoint y: 270, distance: 46.0
click at [468, 270] on span "We have put a temporary stop to your direct debit and it will only be reactivat…" at bounding box center [509, 269] width 359 height 19
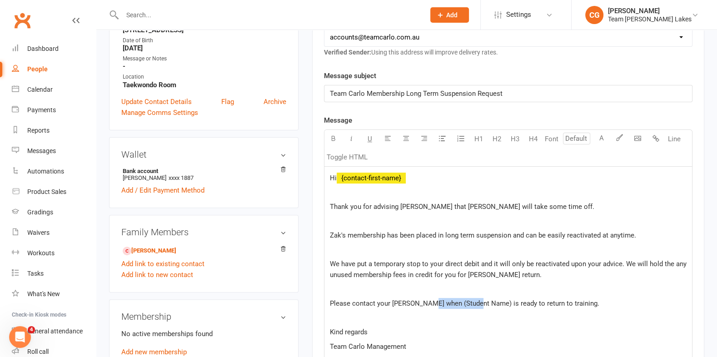
drag, startPoint x: 476, startPoint y: 301, endPoint x: 428, endPoint y: 298, distance: 47.8
click at [428, 299] on span "Please contact your [PERSON_NAME] when (Student Name) is ready to return to tra…" at bounding box center [464, 303] width 269 height 8
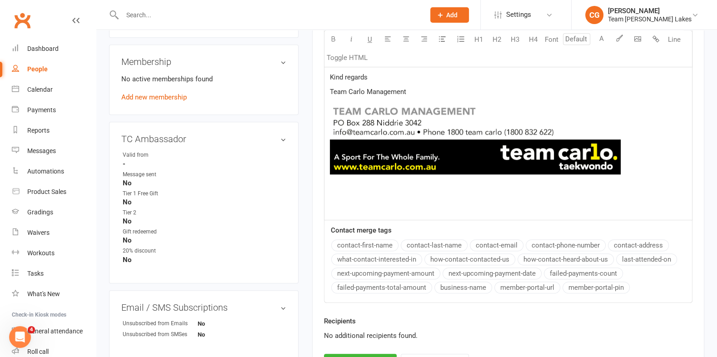
scroll to position [519, 0]
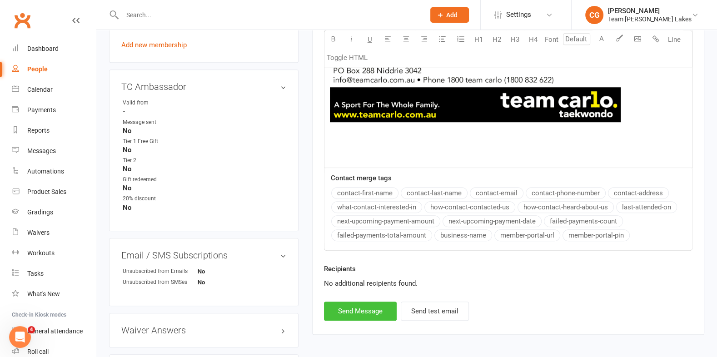
click at [374, 312] on button "Send Message" at bounding box center [360, 311] width 73 height 19
select select
select select "1"
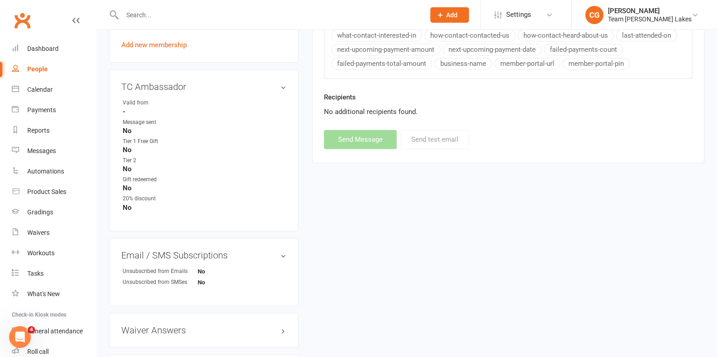
click at [160, 11] on input "text" at bounding box center [269, 15] width 299 height 13
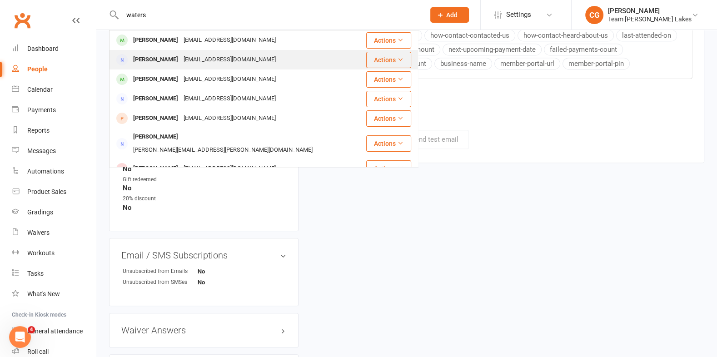
type input "waters"
click at [160, 56] on div "[PERSON_NAME]" at bounding box center [155, 59] width 50 height 13
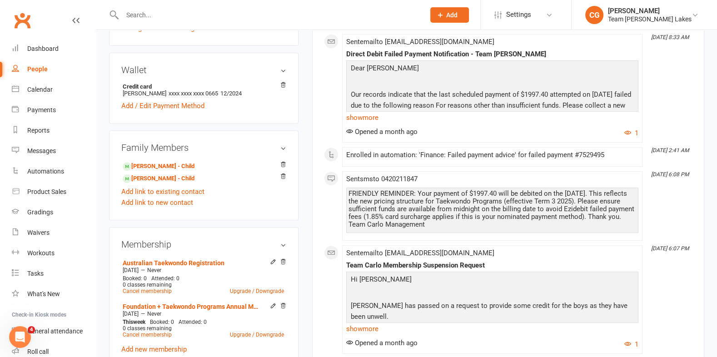
scroll to position [293, 0]
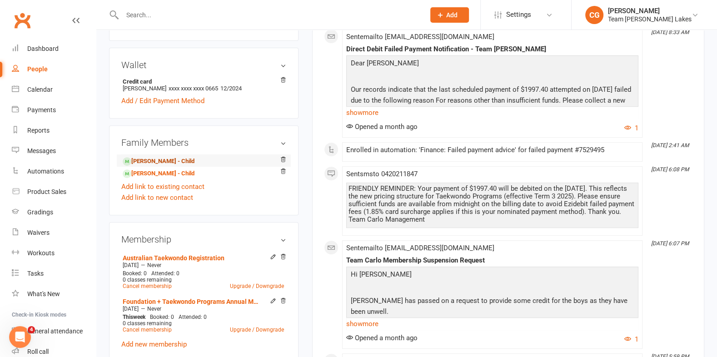
click at [162, 160] on link "[PERSON_NAME] - Child" at bounding box center [159, 162] width 72 height 10
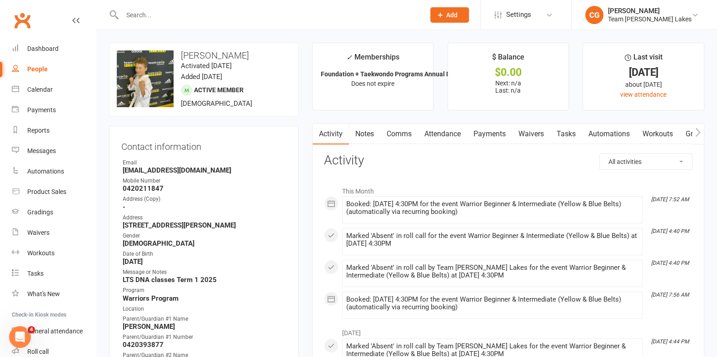
click at [437, 131] on link "Attendance" at bounding box center [442, 134] width 49 height 21
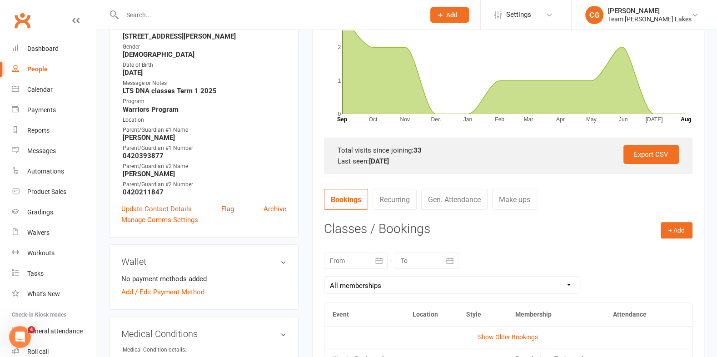
scroll to position [252, 0]
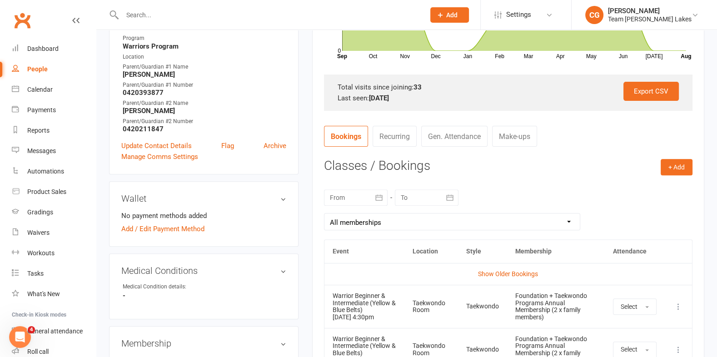
click at [377, 194] on icon "button" at bounding box center [378, 197] width 9 height 9
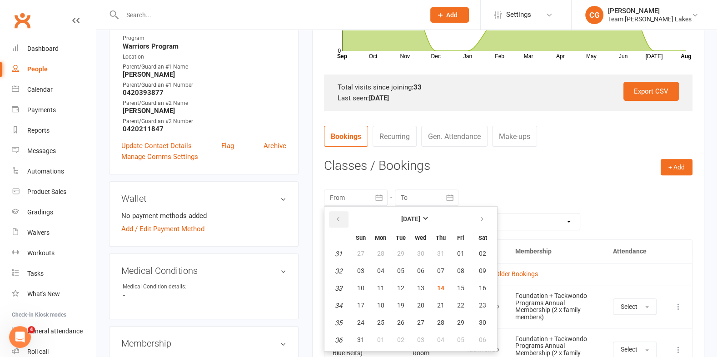
click at [341, 213] on button "button" at bounding box center [339, 219] width 20 height 16
click at [378, 303] on span "21" at bounding box center [380, 305] width 7 height 7
type input "[DATE]"
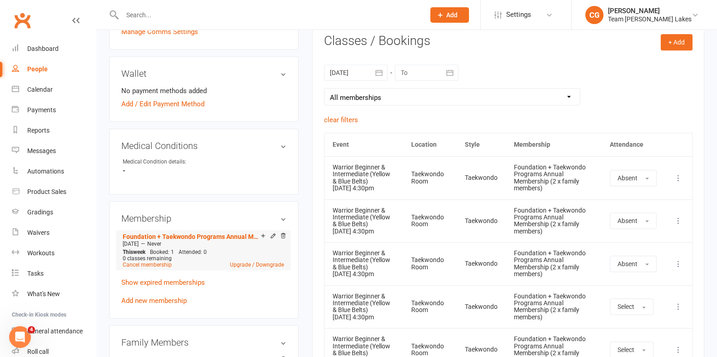
scroll to position [519, 0]
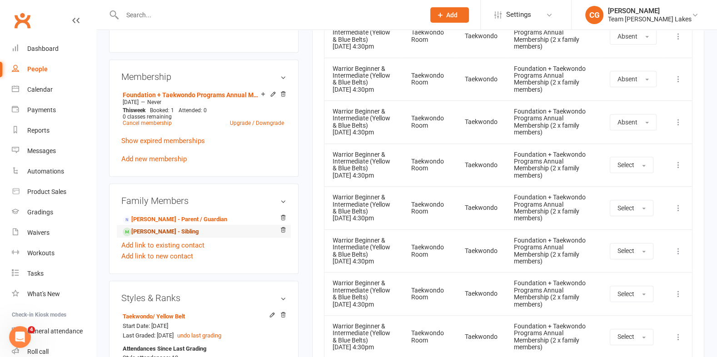
click at [163, 228] on link "[PERSON_NAME] - Sibling" at bounding box center [161, 232] width 76 height 10
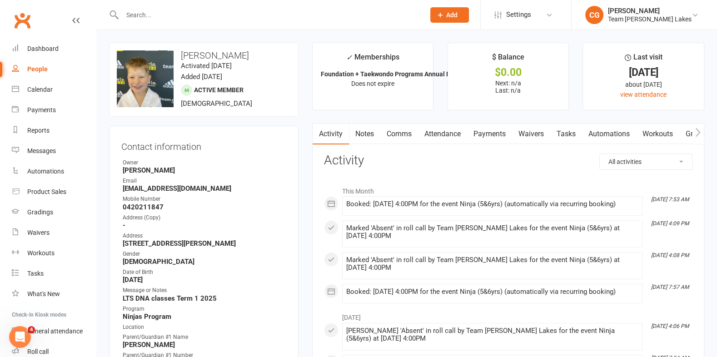
click at [443, 130] on link "Attendance" at bounding box center [442, 134] width 49 height 21
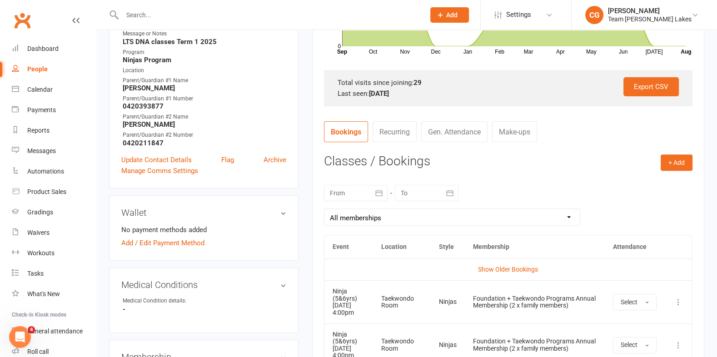
scroll to position [308, 0]
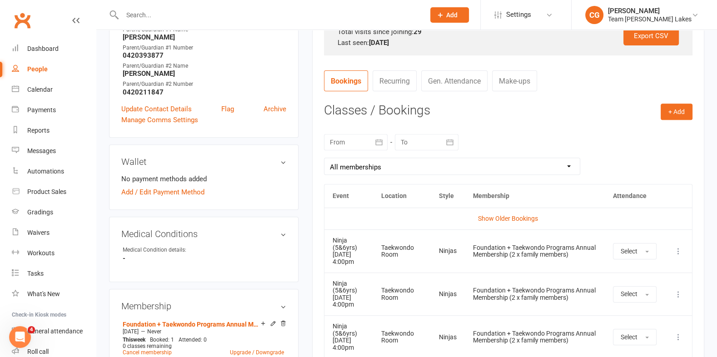
click at [376, 139] on icon "button" at bounding box center [379, 142] width 7 height 6
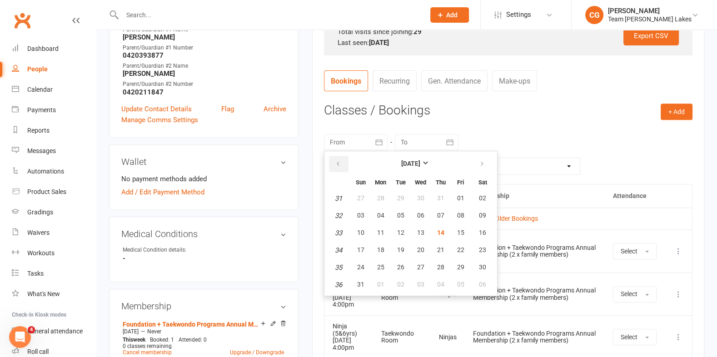
click at [339, 158] on button "button" at bounding box center [339, 164] width 20 height 16
drag, startPoint x: 376, startPoint y: 229, endPoint x: 361, endPoint y: 244, distance: 21.9
click at [361, 245] on tbody "27 29 30 01 02 03 04 05 28 06 07 08 09 10 11 12 29 13 14 15 16 17 18 19 30 20 2…" at bounding box center [410, 241] width 167 height 103
click at [361, 246] on span "20" at bounding box center [360, 249] width 7 height 7
type input "[DATE]"
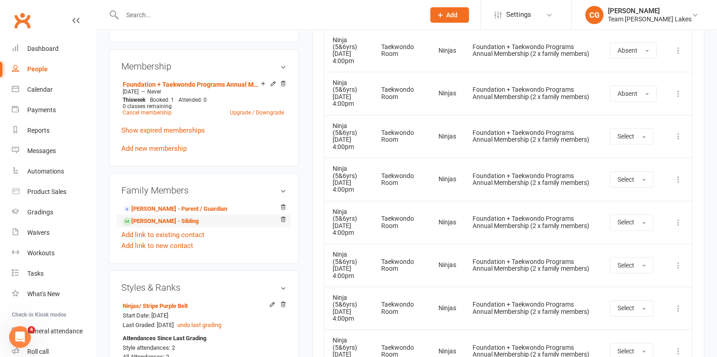
scroll to position [550, 0]
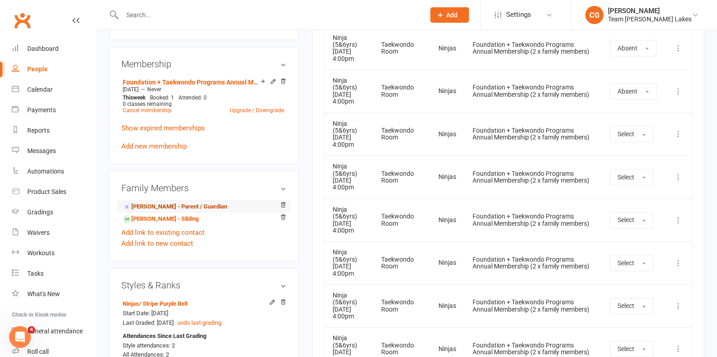
click at [210, 205] on link "[PERSON_NAME] - Parent / Guardian" at bounding box center [175, 207] width 105 height 10
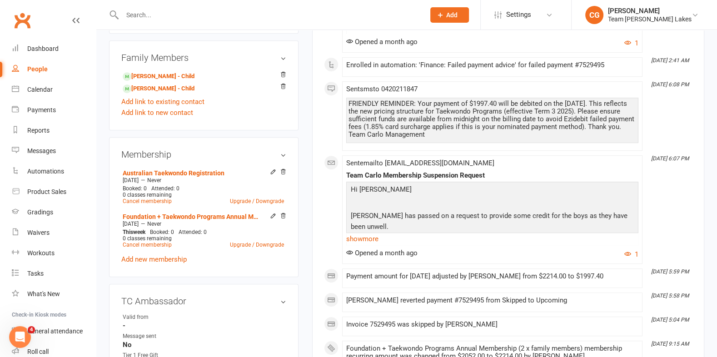
scroll to position [380, 0]
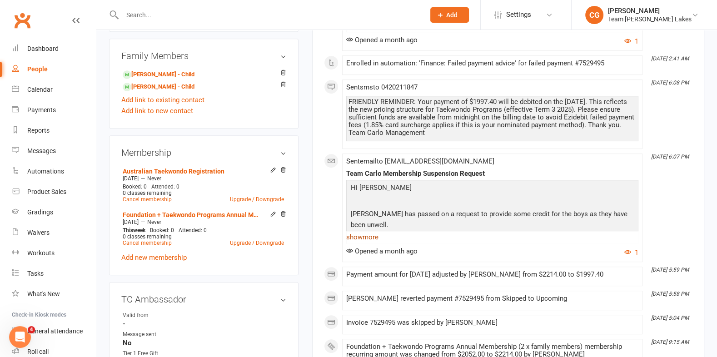
click at [364, 231] on link "show more" at bounding box center [492, 237] width 292 height 13
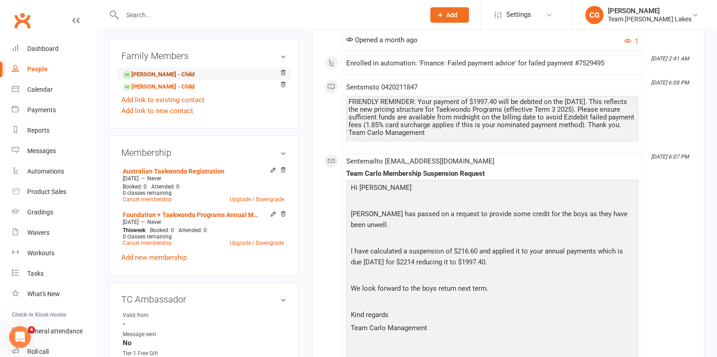
click at [155, 73] on link "[PERSON_NAME] - Child" at bounding box center [159, 75] width 72 height 10
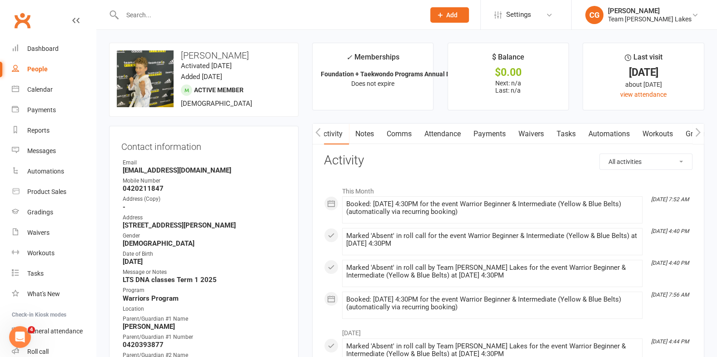
scroll to position [0, 0]
click at [452, 130] on link "Attendance" at bounding box center [442, 134] width 49 height 21
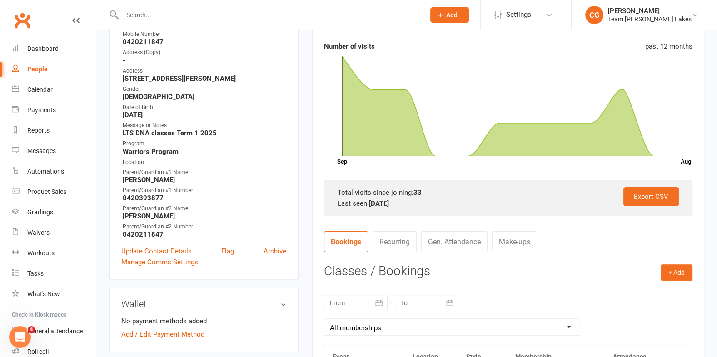
scroll to position [295, 0]
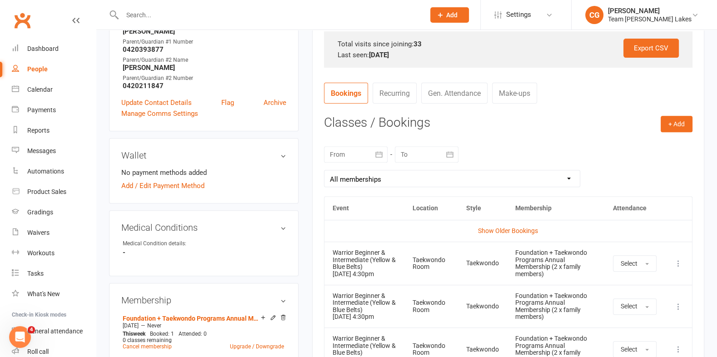
click at [383, 158] on button "button" at bounding box center [379, 154] width 16 height 16
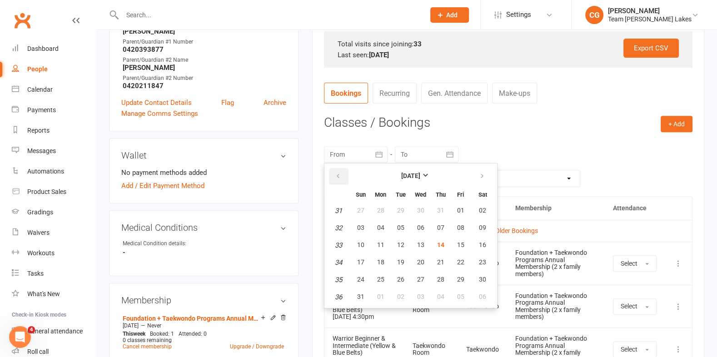
click at [336, 170] on button "button" at bounding box center [339, 176] width 20 height 16
click at [340, 174] on icon "button" at bounding box center [338, 176] width 6 height 7
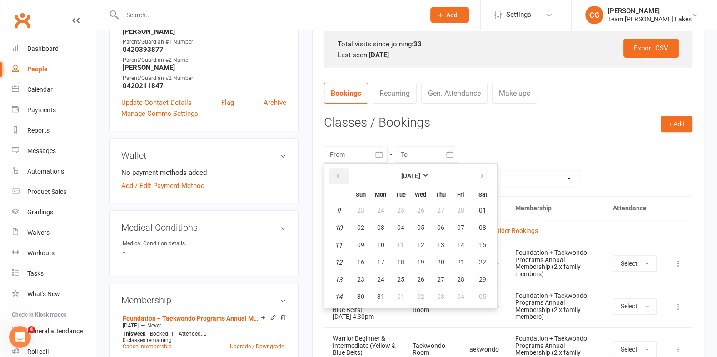
click at [340, 174] on icon "button" at bounding box center [338, 176] width 6 height 7
click at [481, 173] on icon "button" at bounding box center [482, 176] width 6 height 7
click at [40, 125] on link "Reports" at bounding box center [54, 130] width 84 height 20
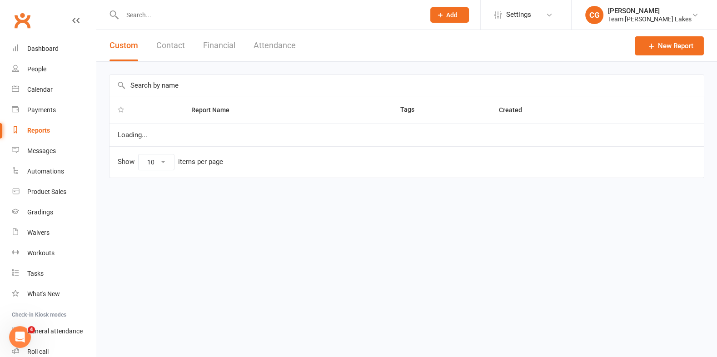
select select "50"
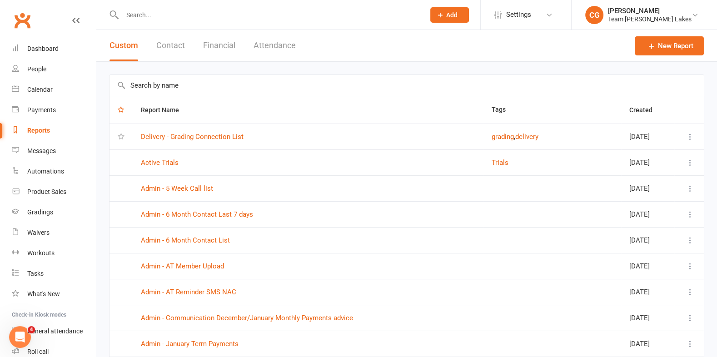
click at [278, 45] on button "Attendance" at bounding box center [275, 45] width 42 height 31
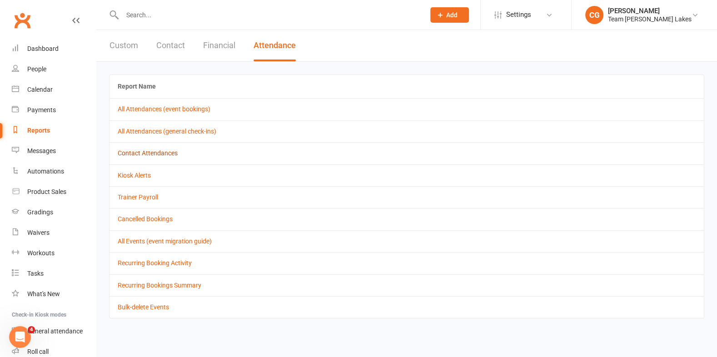
click at [156, 151] on link "Contact Attendances" at bounding box center [148, 152] width 60 height 7
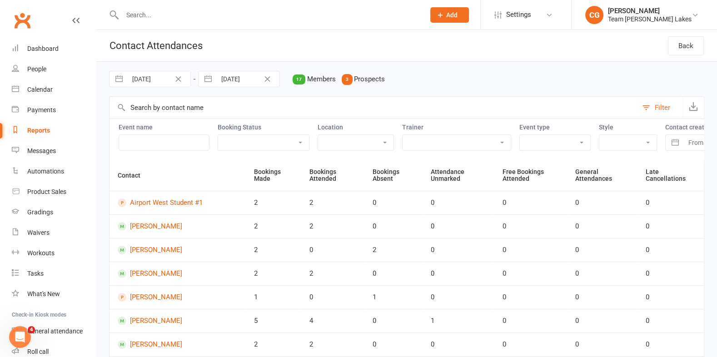
click at [165, 106] on input "text" at bounding box center [374, 108] width 528 height 22
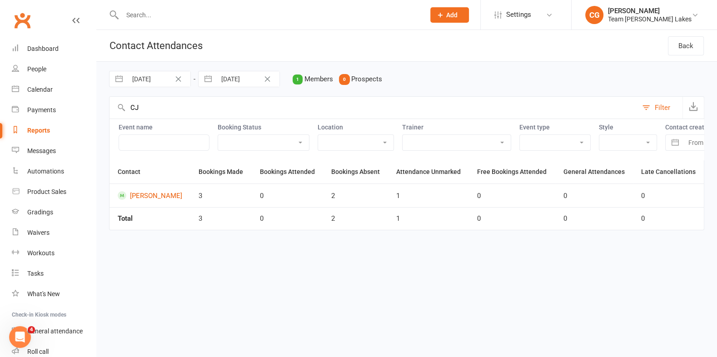
drag, startPoint x: 157, startPoint y: 106, endPoint x: 108, endPoint y: 107, distance: 49.1
click at [108, 107] on div "[DATE] Navigate forward to interact with the calendar and select a date. Press …" at bounding box center [406, 152] width 621 height 181
type input "Waters"
click at [151, 78] on input "[DATE]" at bounding box center [158, 78] width 63 height 15
select select "5"
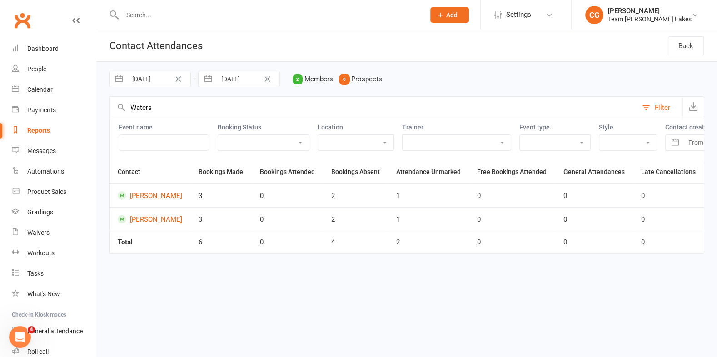
select select "2025"
select select "6"
select select "2025"
select select "7"
select select "2025"
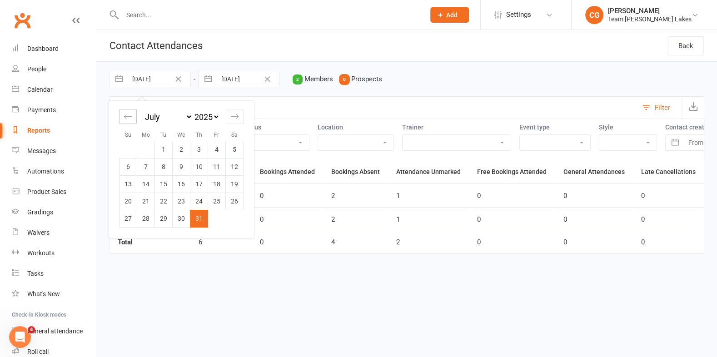
click at [127, 113] on icon "Move backward to switch to the previous month." at bounding box center [128, 116] width 9 height 9
select select "4"
select select "2025"
click at [127, 113] on icon "Move backward to switch to the previous month." at bounding box center [128, 116] width 9 height 9
select select "3"
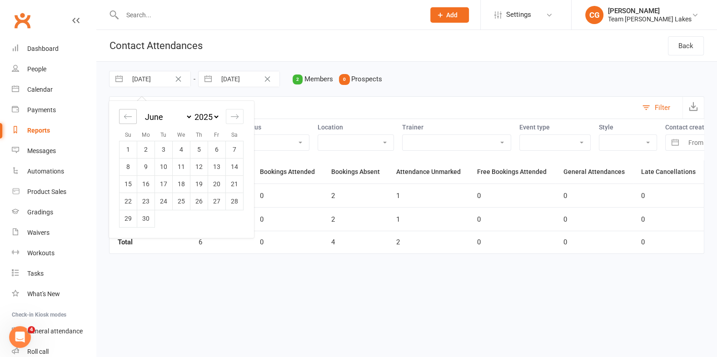
select select "2025"
click at [127, 113] on icon "Move backward to switch to the previous month." at bounding box center [128, 116] width 9 height 9
select select "2"
select select "2025"
click at [127, 113] on icon "Move backward to switch to the previous month." at bounding box center [128, 116] width 9 height 9
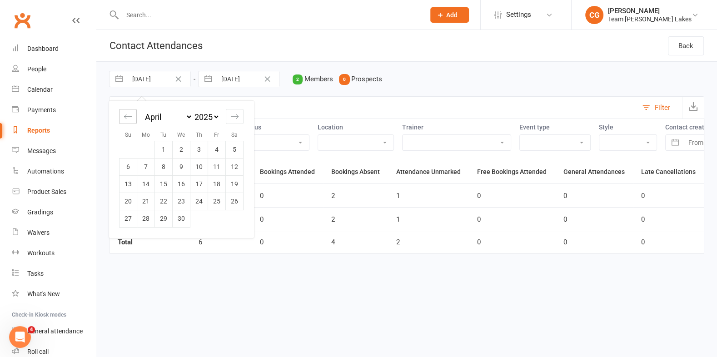
select select "1"
select select "2025"
click at [128, 115] on icon "Move backward to switch to the previous month." at bounding box center [128, 116] width 9 height 9
select select "2025"
click at [130, 117] on icon "Move backward to switch to the previous month." at bounding box center [128, 116] width 9 height 9
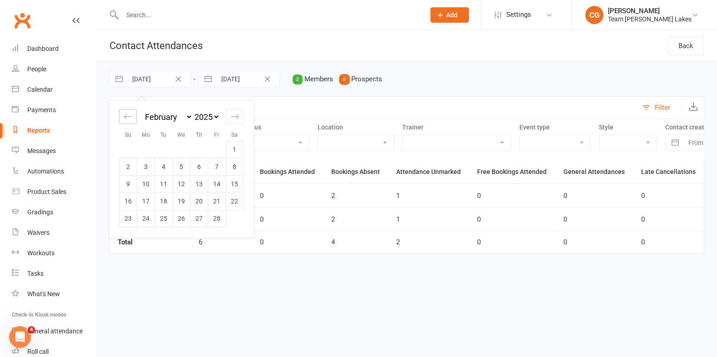
select select "11"
select select "2024"
click at [149, 216] on td "27" at bounding box center [146, 218] width 18 height 17
type input "[DATE]"
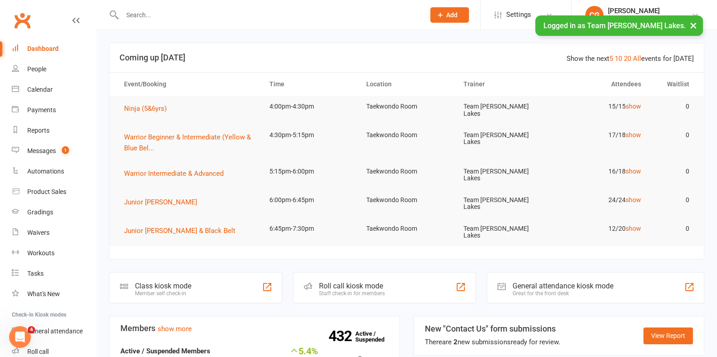
click at [695, 27] on button "×" at bounding box center [693, 25] width 16 height 20
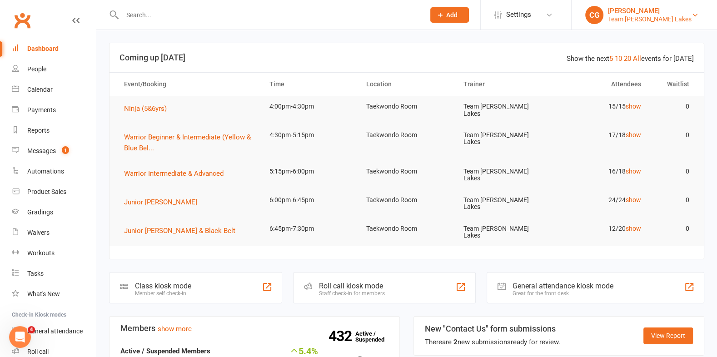
click at [671, 14] on div "[PERSON_NAME]" at bounding box center [650, 11] width 84 height 8
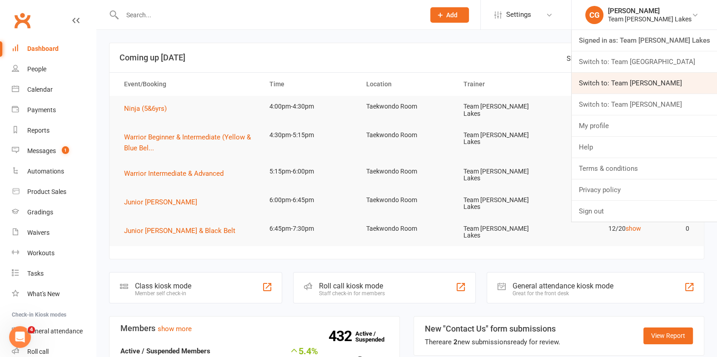
click at [660, 88] on link "Switch to: Team [PERSON_NAME]" at bounding box center [644, 83] width 145 height 21
